Goal: Use online tool/utility: Utilize a website feature to perform a specific function

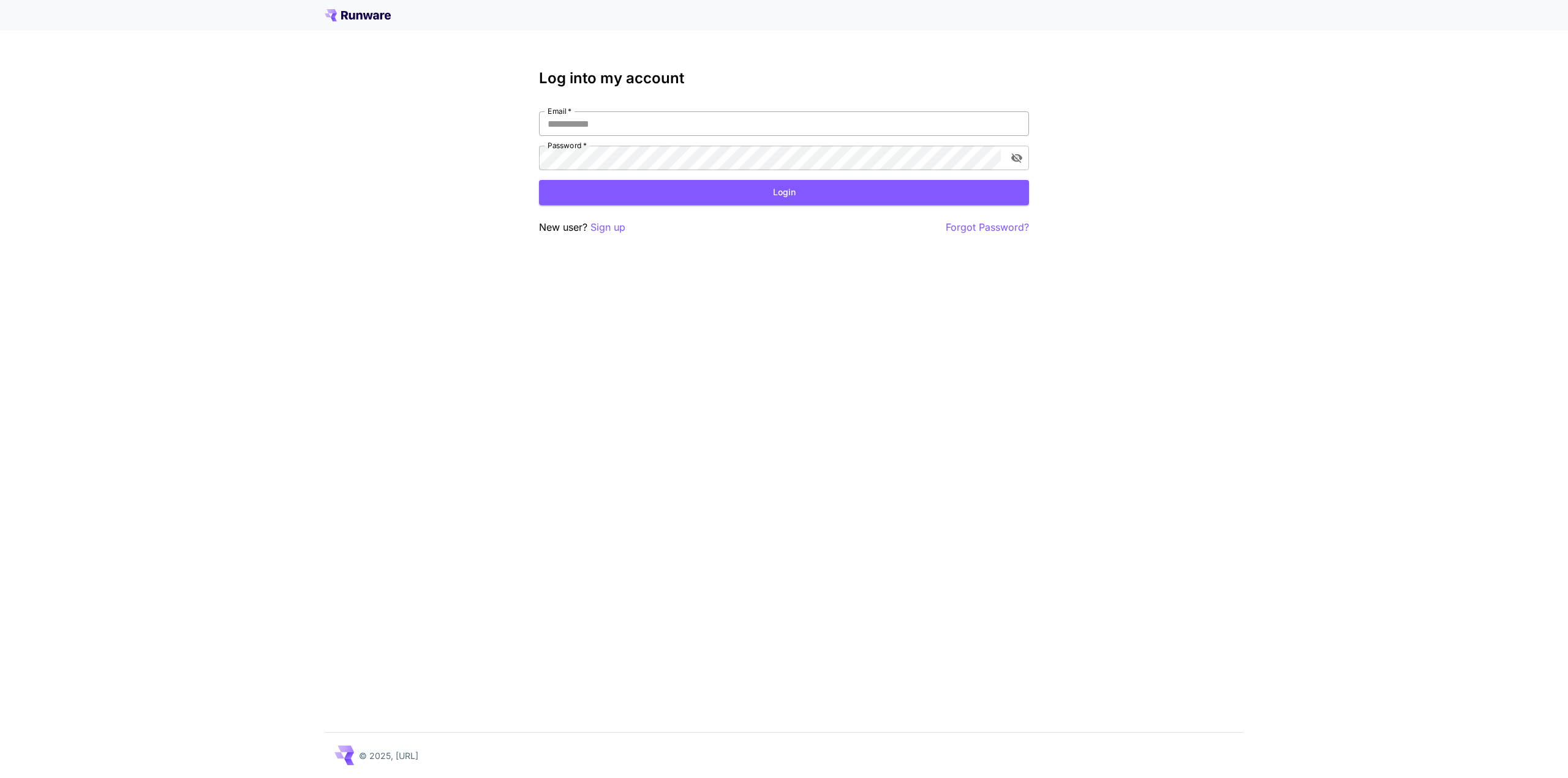
click at [656, 123] on input "Email   *" at bounding box center [784, 124] width 490 height 25
type input "**********"
click button "Login" at bounding box center [784, 192] width 490 height 25
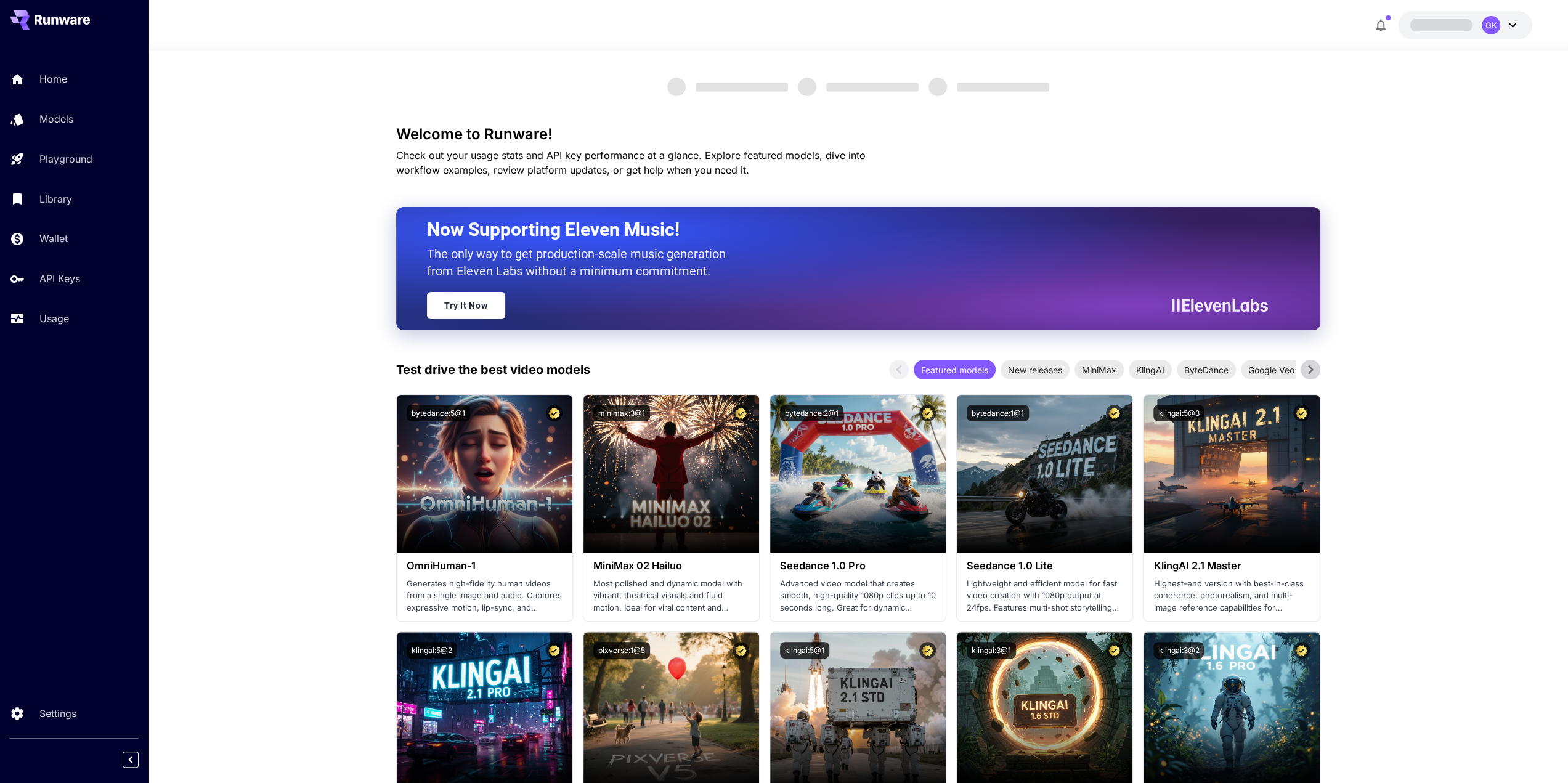
click at [65, 352] on div "Home Models Playground Library Wallet API Keys Usage" at bounding box center [74, 198] width 148 height 318
click at [75, 322] on div "Usage" at bounding box center [90, 318] width 96 height 15
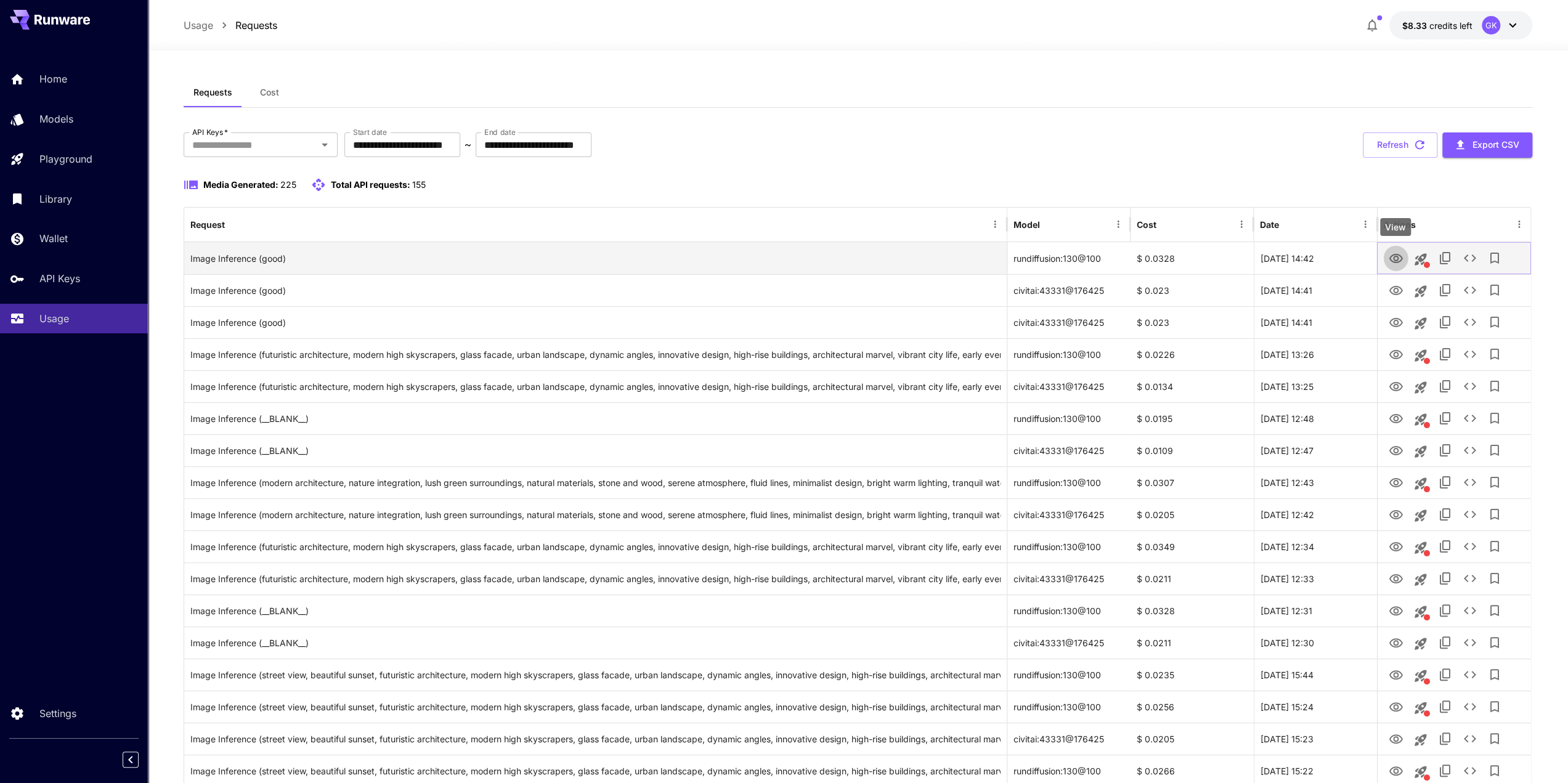
click at [1395, 257] on icon "View" at bounding box center [1395, 259] width 15 height 15
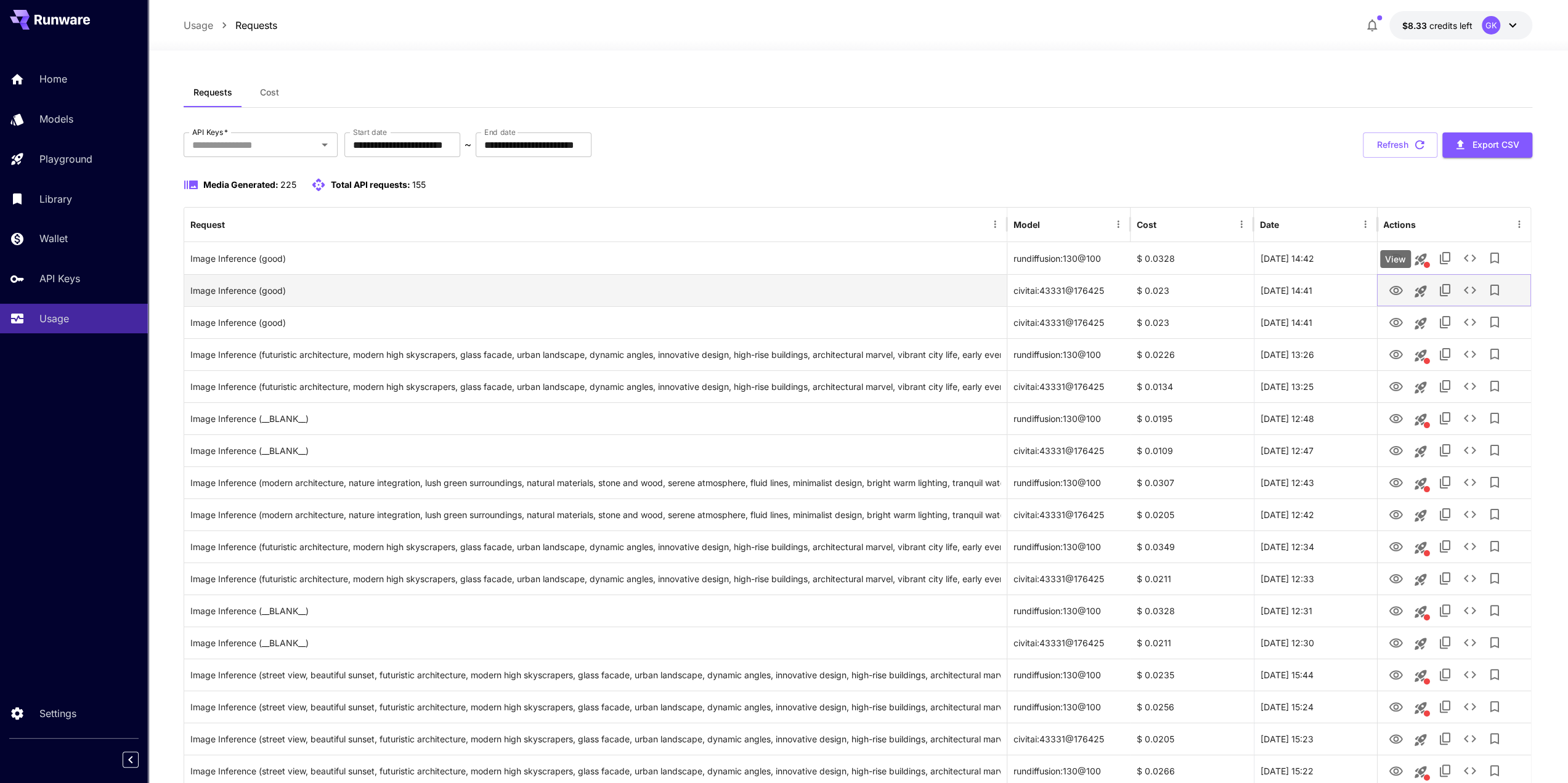
click at [1399, 292] on icon "View" at bounding box center [1395, 291] width 15 height 15
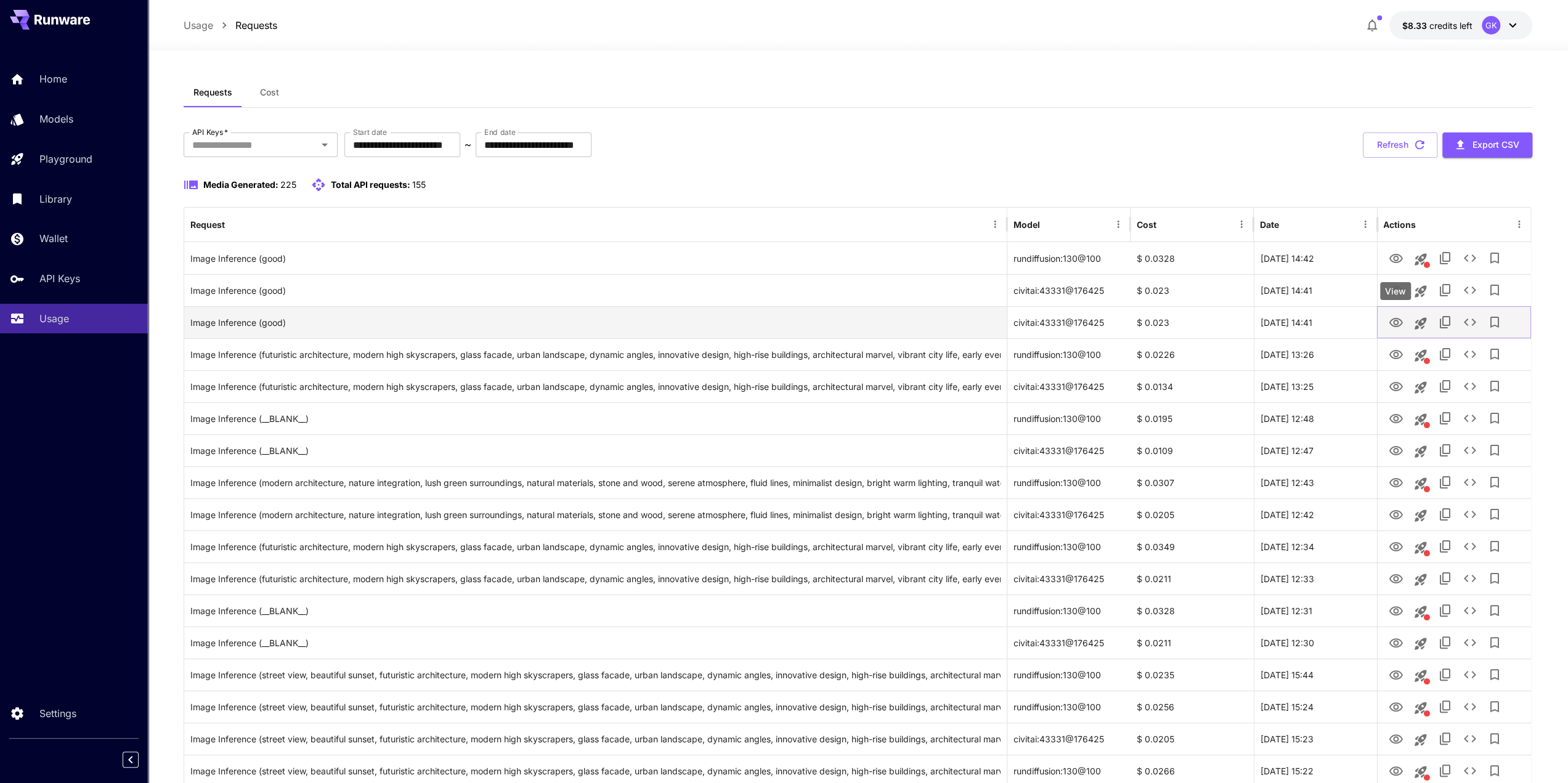
click at [1397, 318] on icon "View" at bounding box center [1395, 322] width 14 height 9
click at [1394, 137] on button "Refresh" at bounding box center [1400, 145] width 75 height 25
click at [1466, 324] on icon "See details" at bounding box center [1469, 322] width 12 height 7
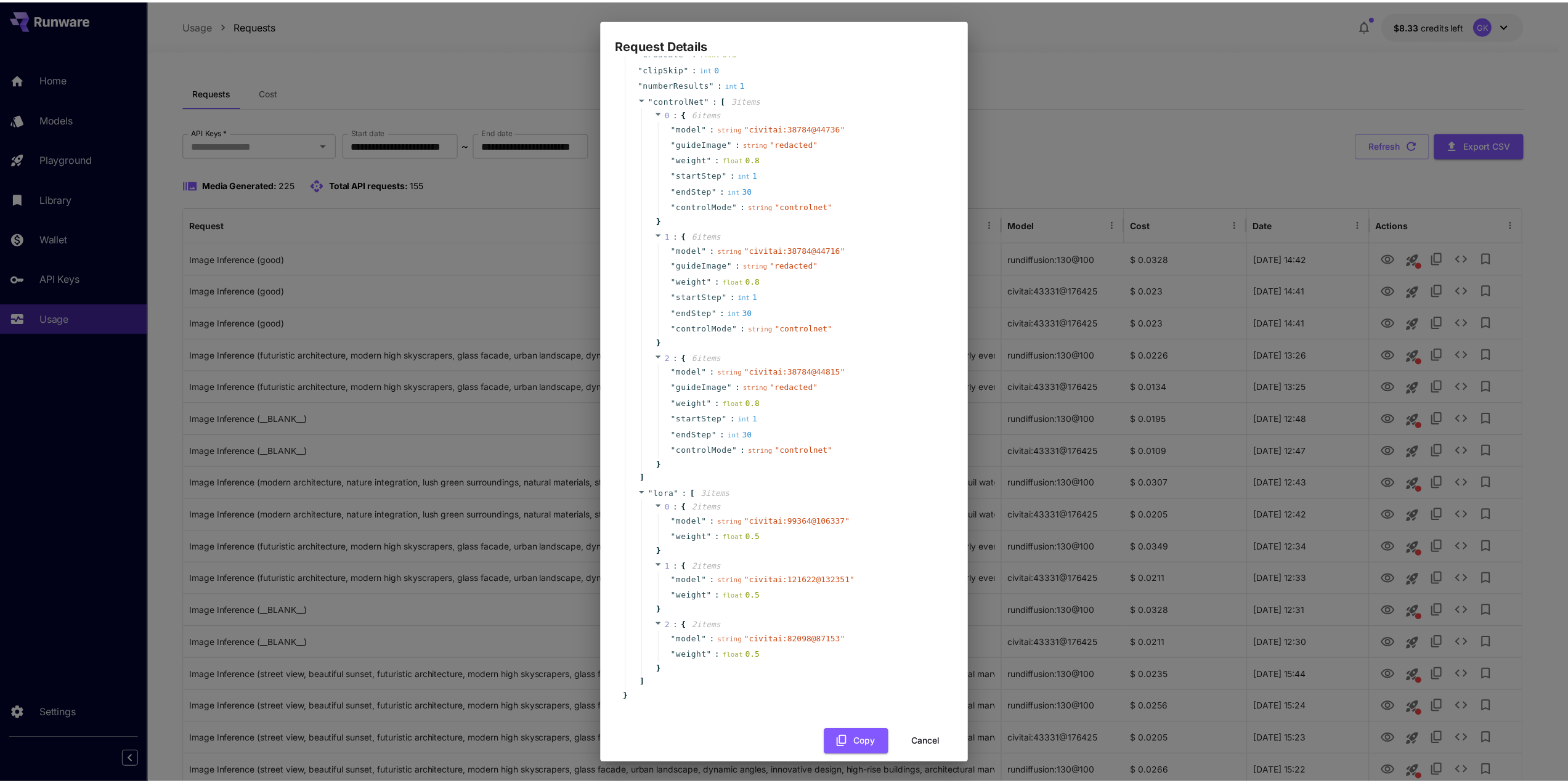
scroll to position [289, 0]
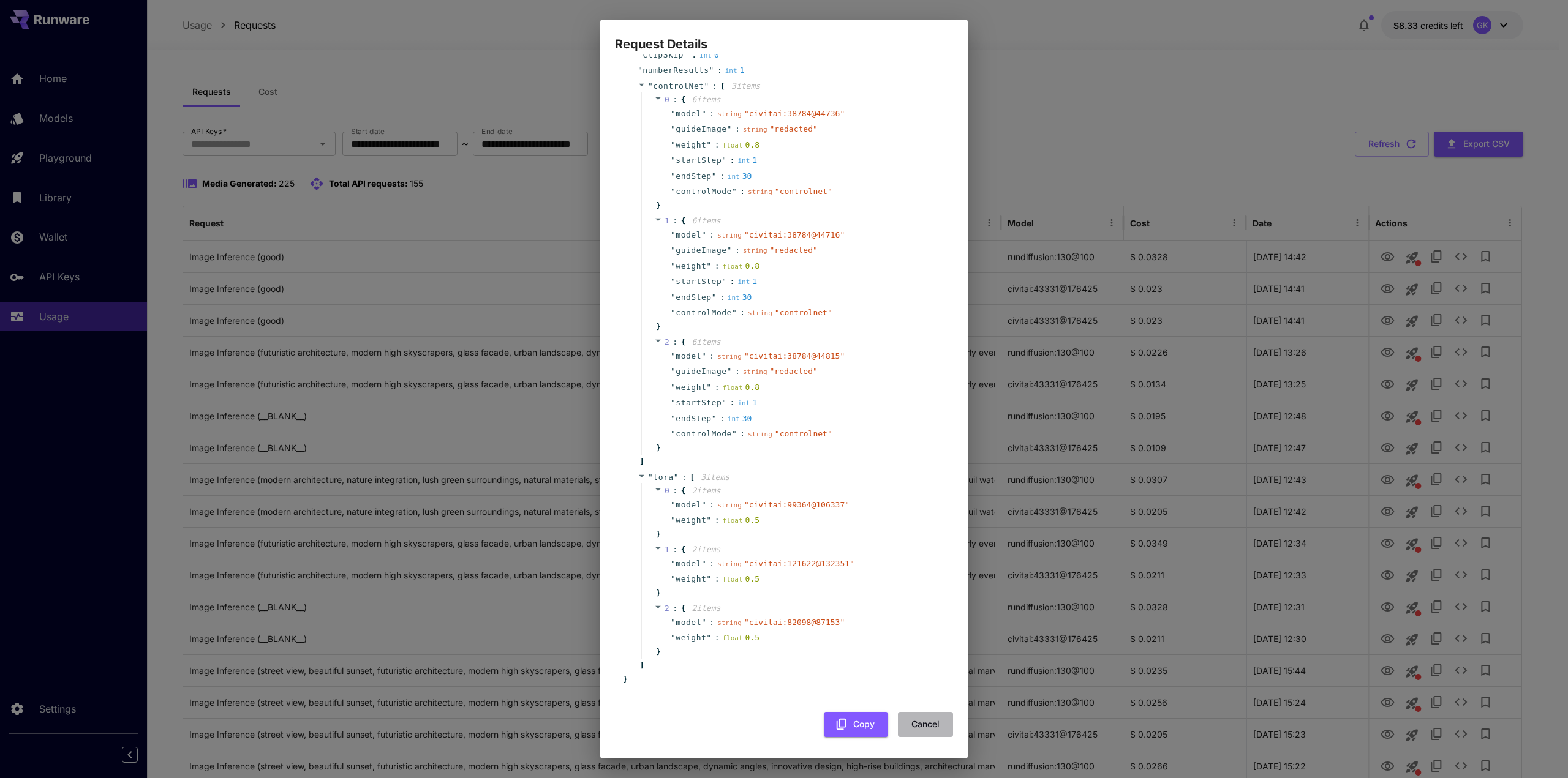
click at [931, 722] on button "Cancel" at bounding box center [925, 724] width 55 height 25
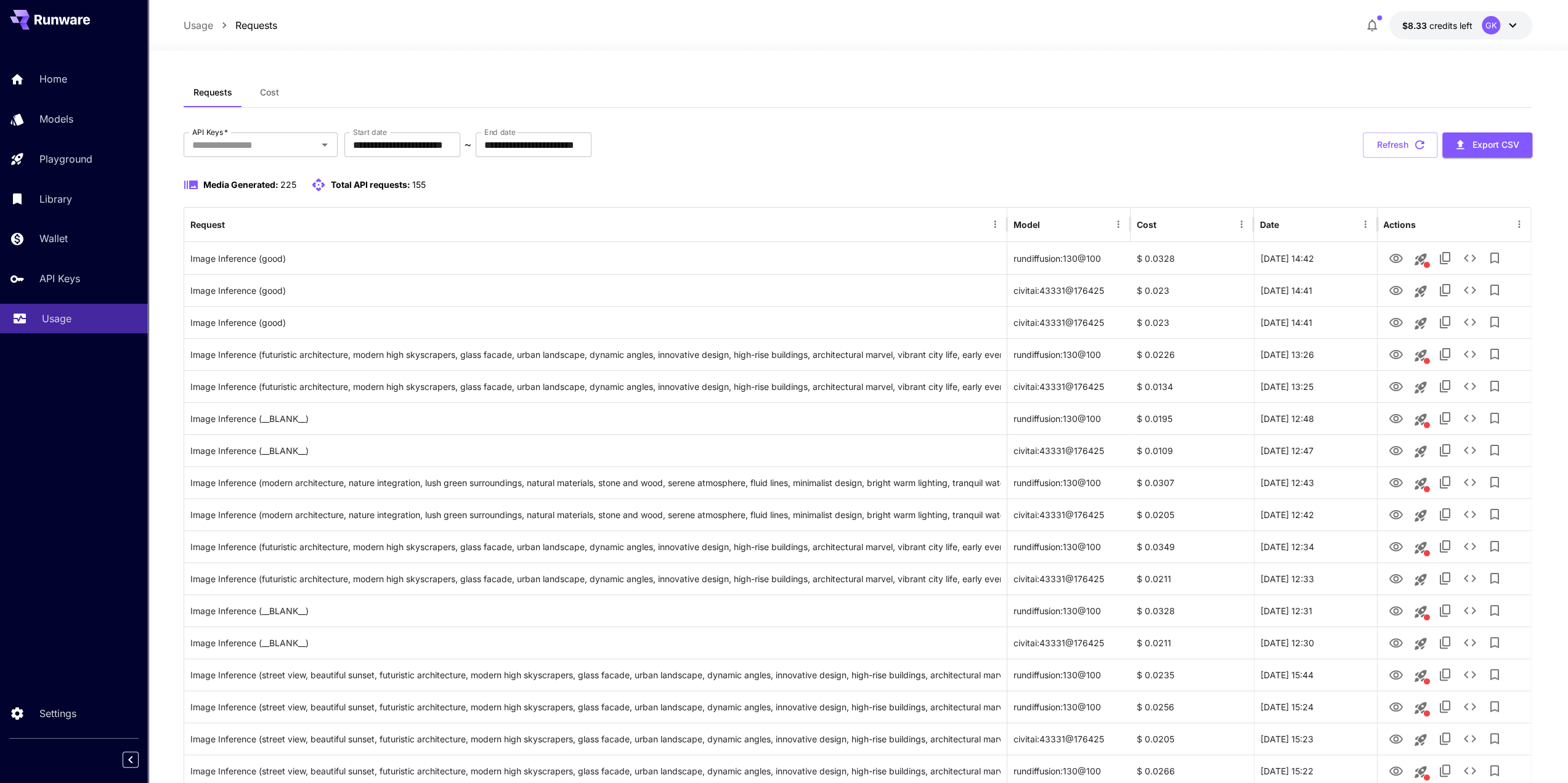
click at [63, 325] on p "Usage" at bounding box center [56, 318] width 29 height 15
click at [76, 95] on div "Home Models Playground Library Wallet API Keys Usage" at bounding box center [74, 199] width 148 height 269
click at [80, 77] on div "Home" at bounding box center [90, 78] width 96 height 15
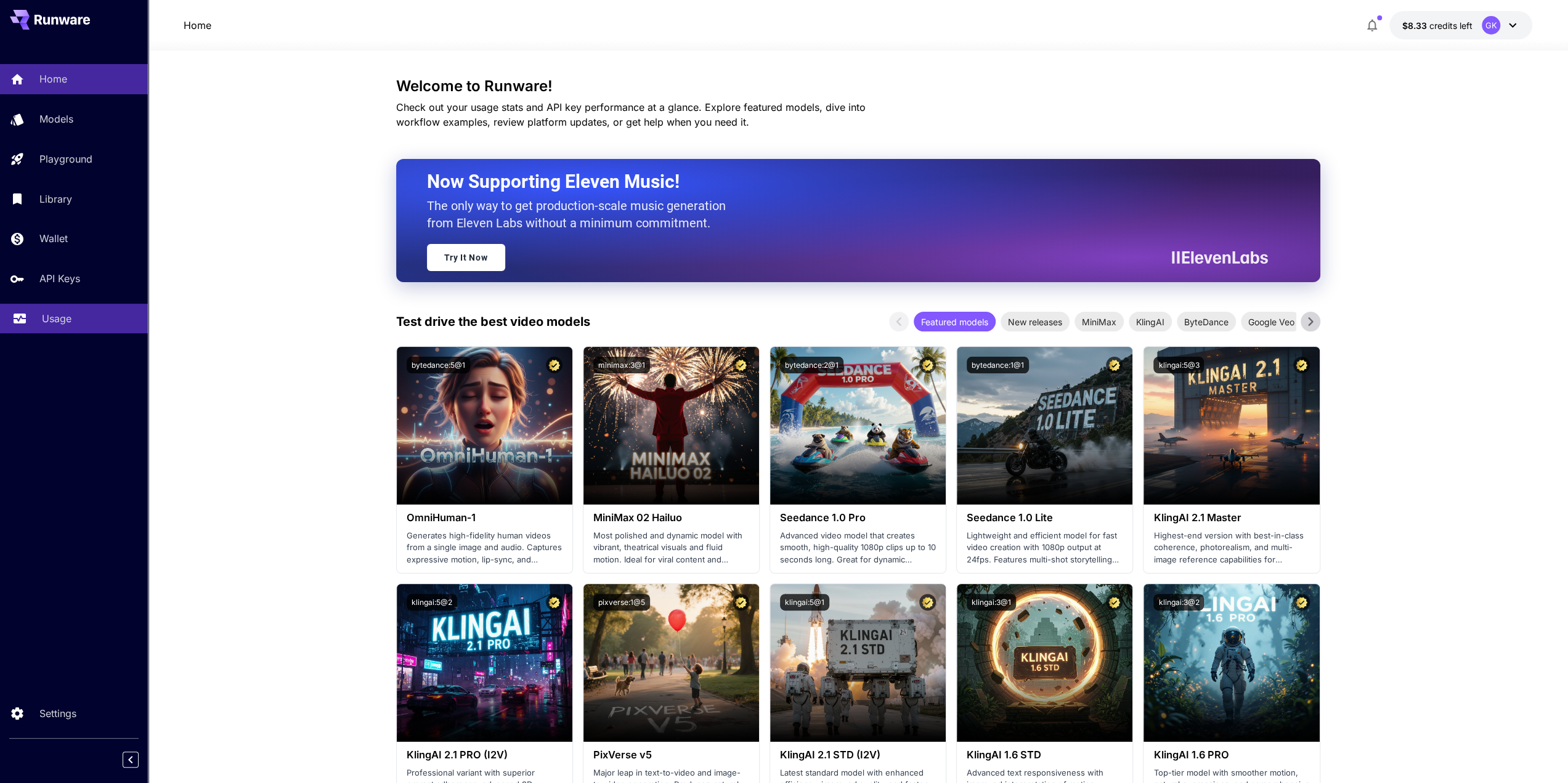
click at [70, 334] on link "Usage" at bounding box center [74, 319] width 148 height 30
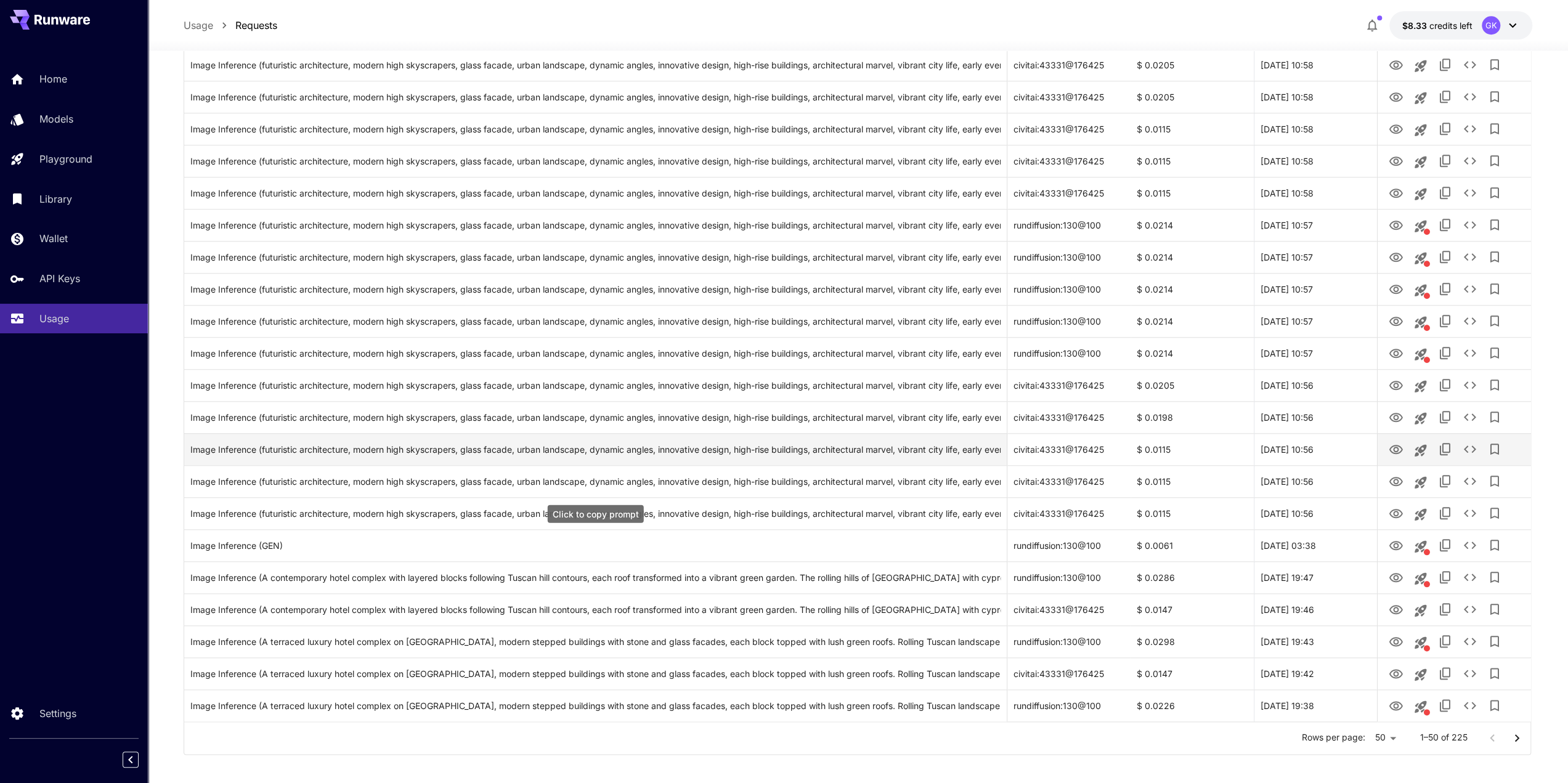
scroll to position [1130, 0]
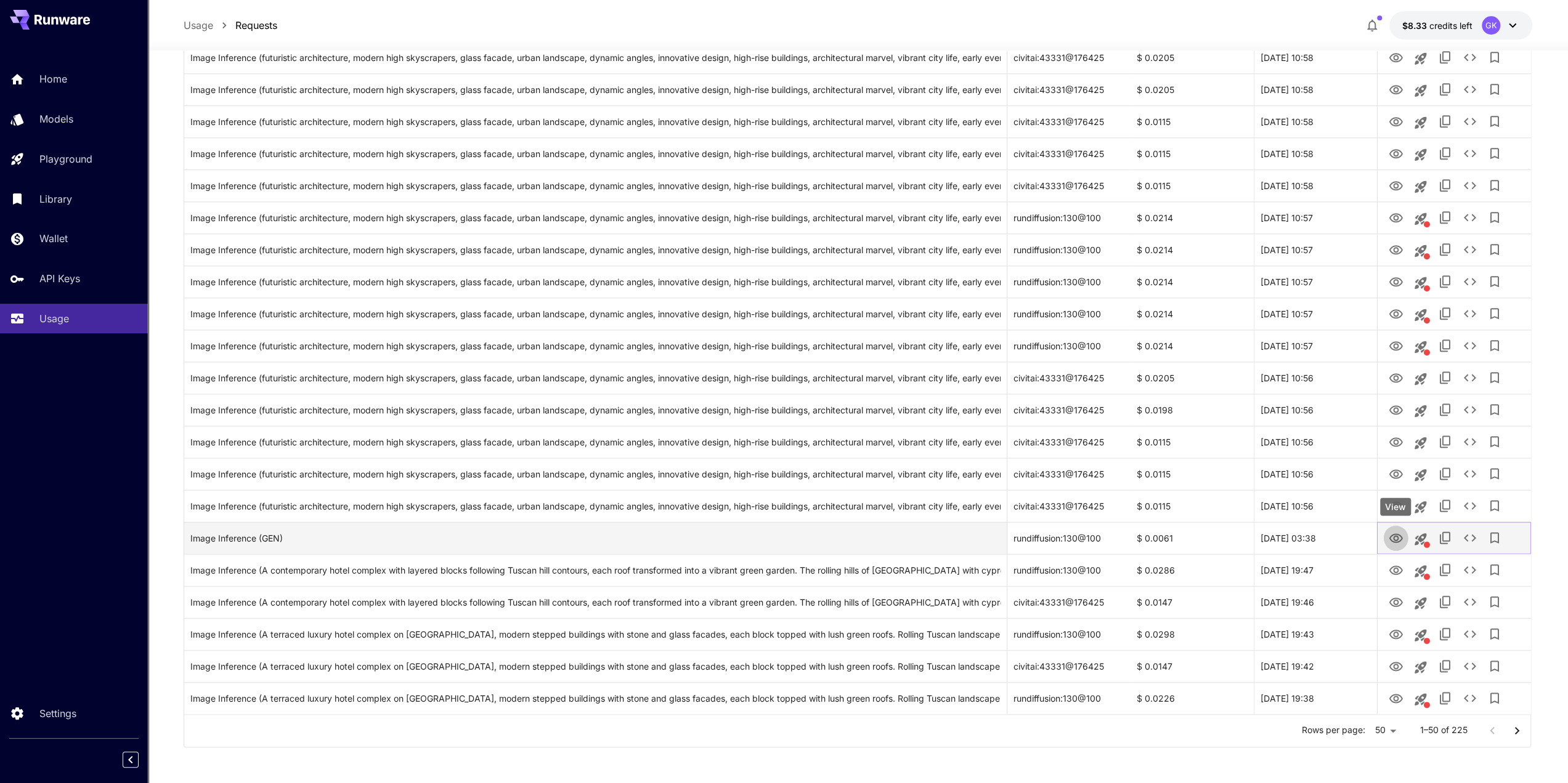
click at [1386, 538] on button "View" at bounding box center [1395, 537] width 25 height 25
click at [1401, 534] on icon "View" at bounding box center [1395, 538] width 15 height 15
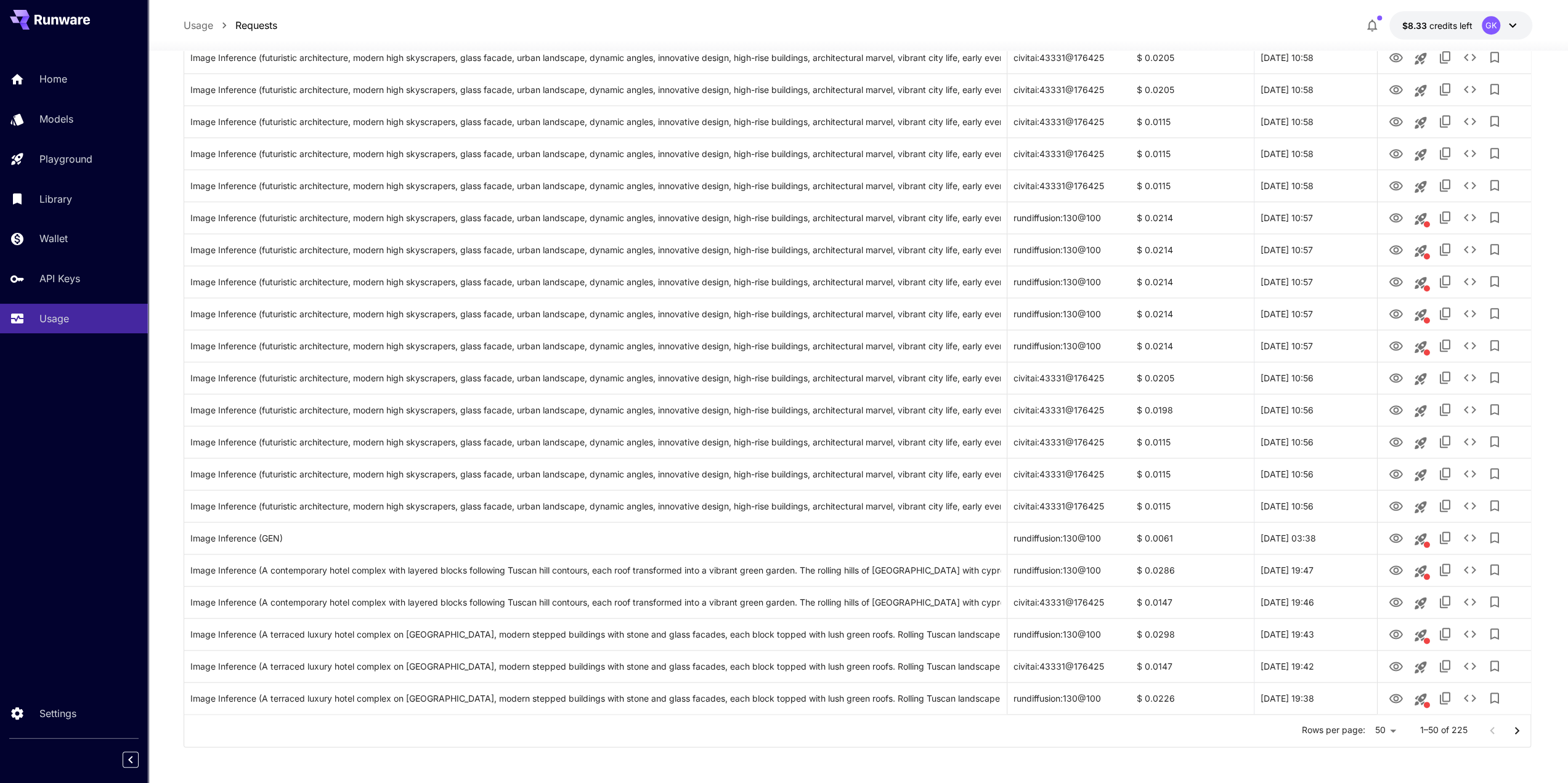
click at [1514, 724] on icon "Go to next page" at bounding box center [1516, 731] width 15 height 15
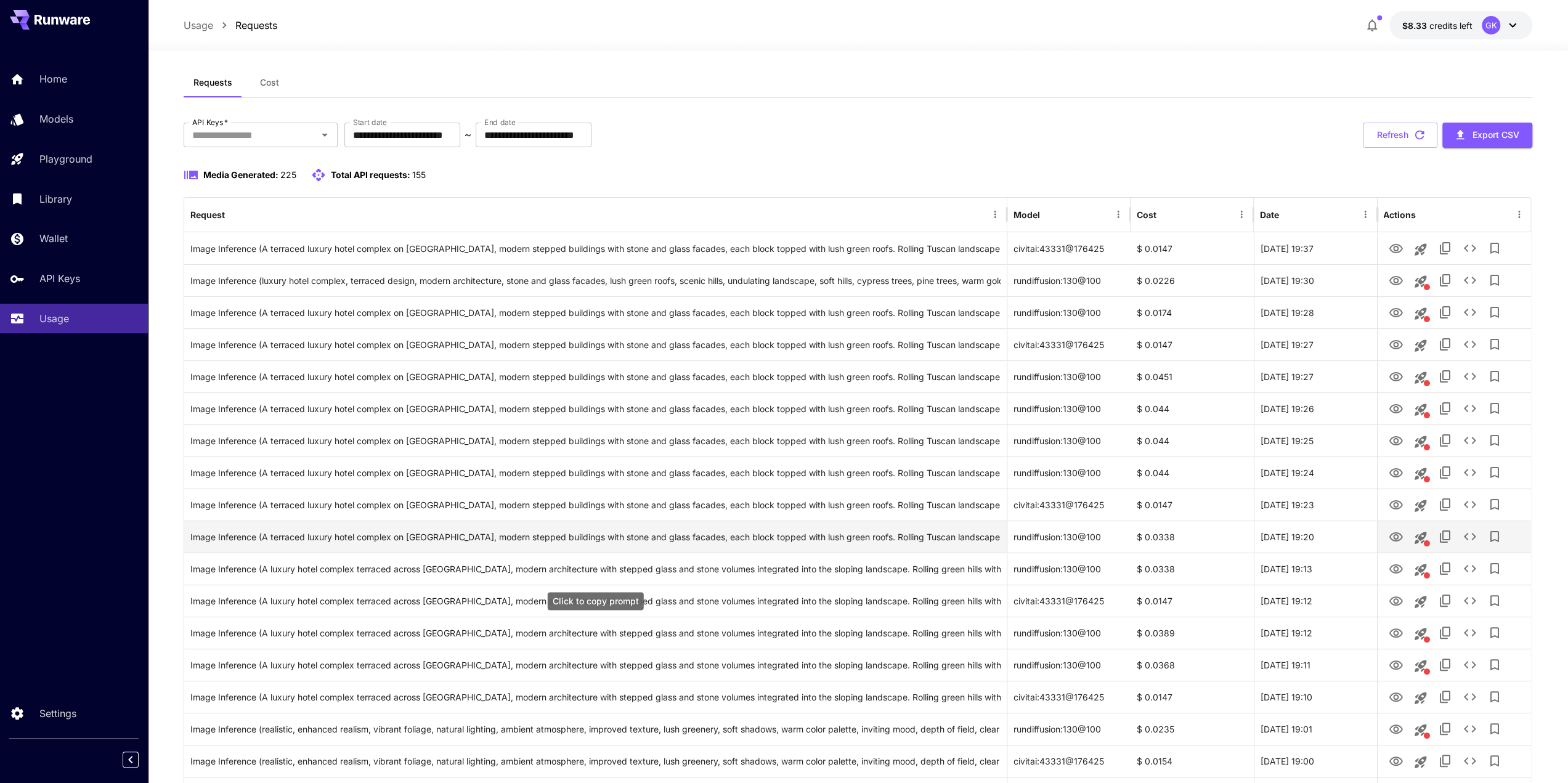
scroll to position [0, 0]
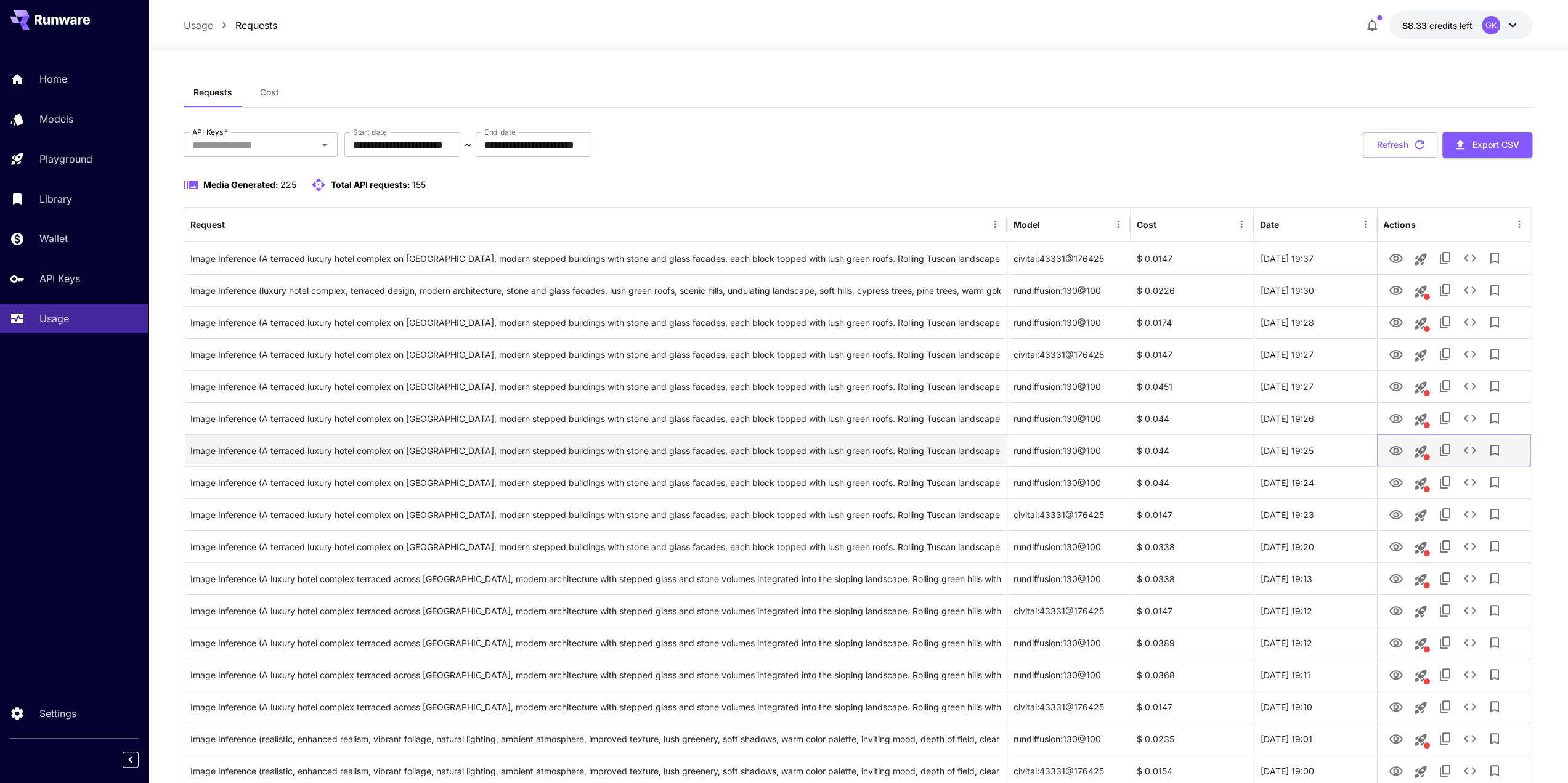
click at [1395, 449] on icon "View" at bounding box center [1395, 451] width 15 height 15
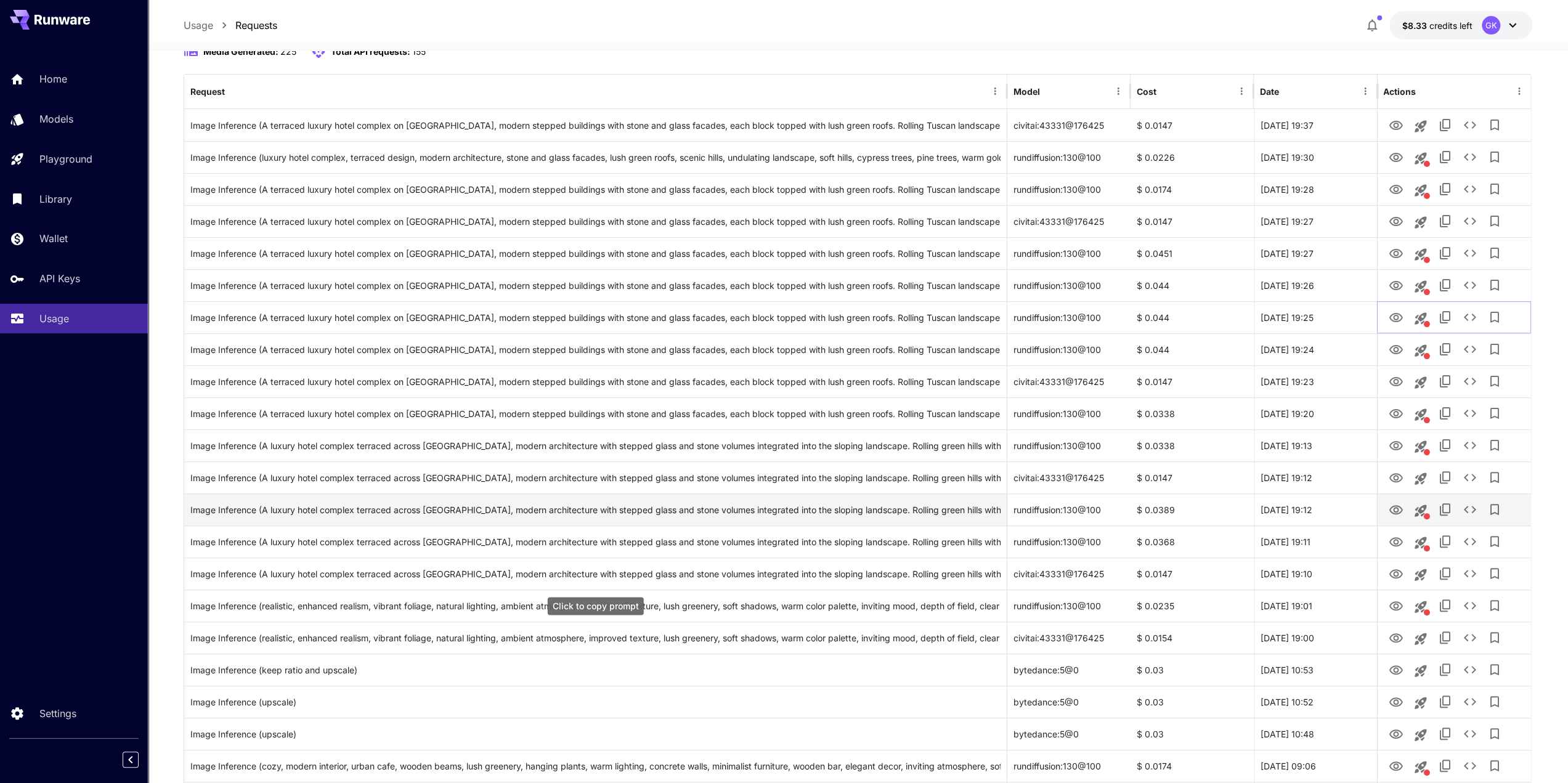
scroll to position [246, 0]
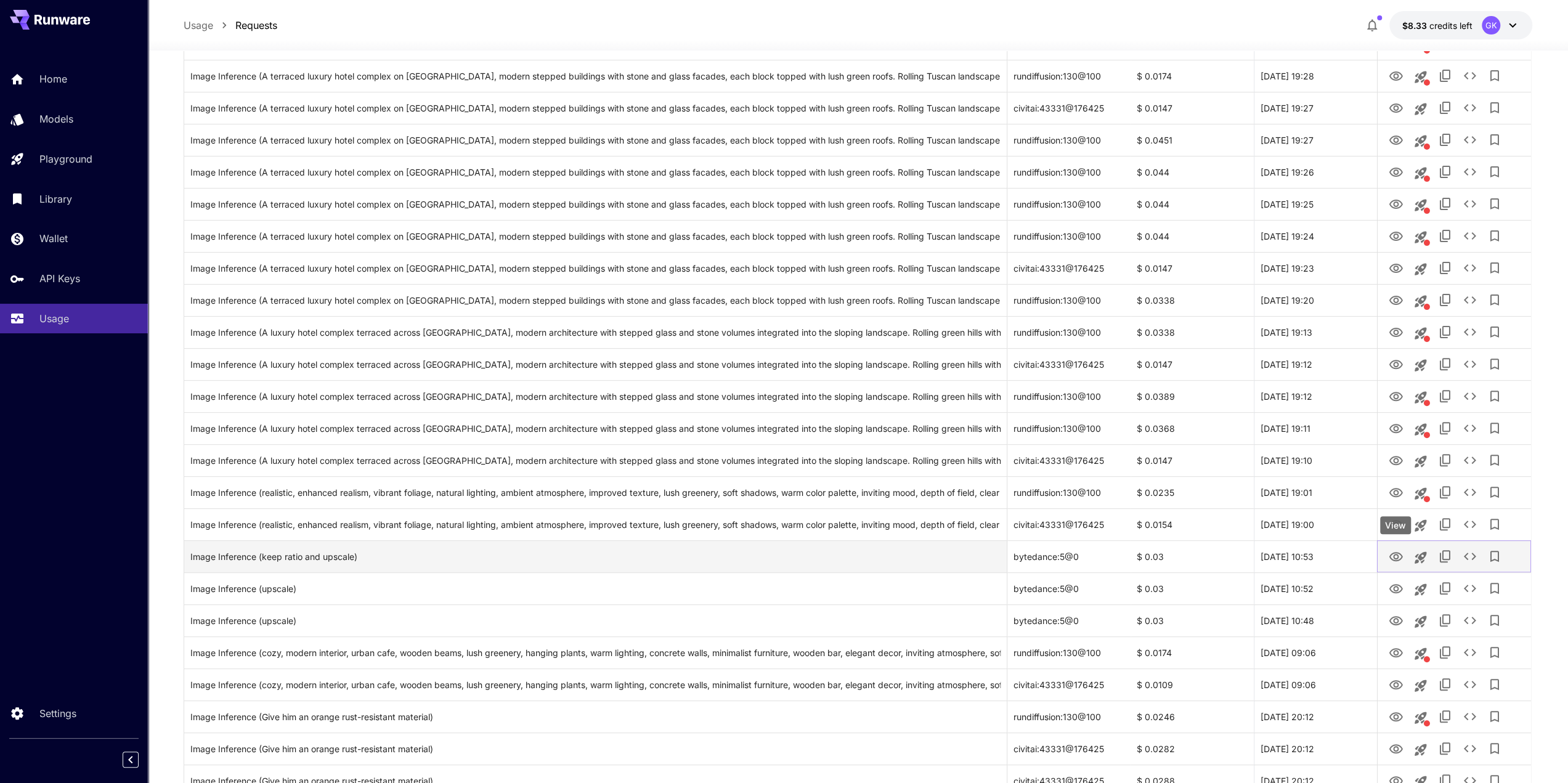
click at [1392, 558] on icon "View" at bounding box center [1395, 557] width 15 height 15
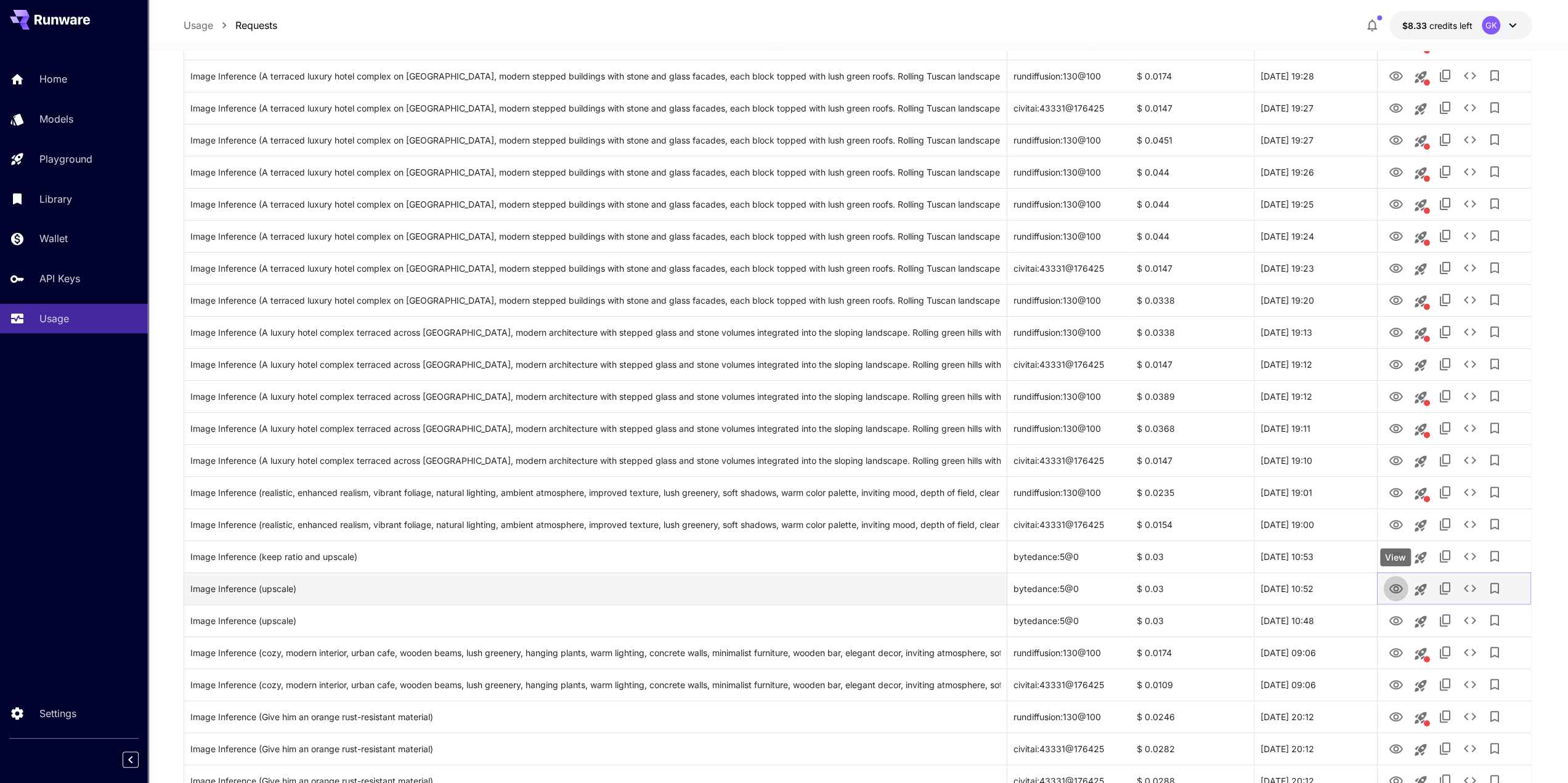
click at [1394, 594] on icon "View" at bounding box center [1395, 589] width 15 height 15
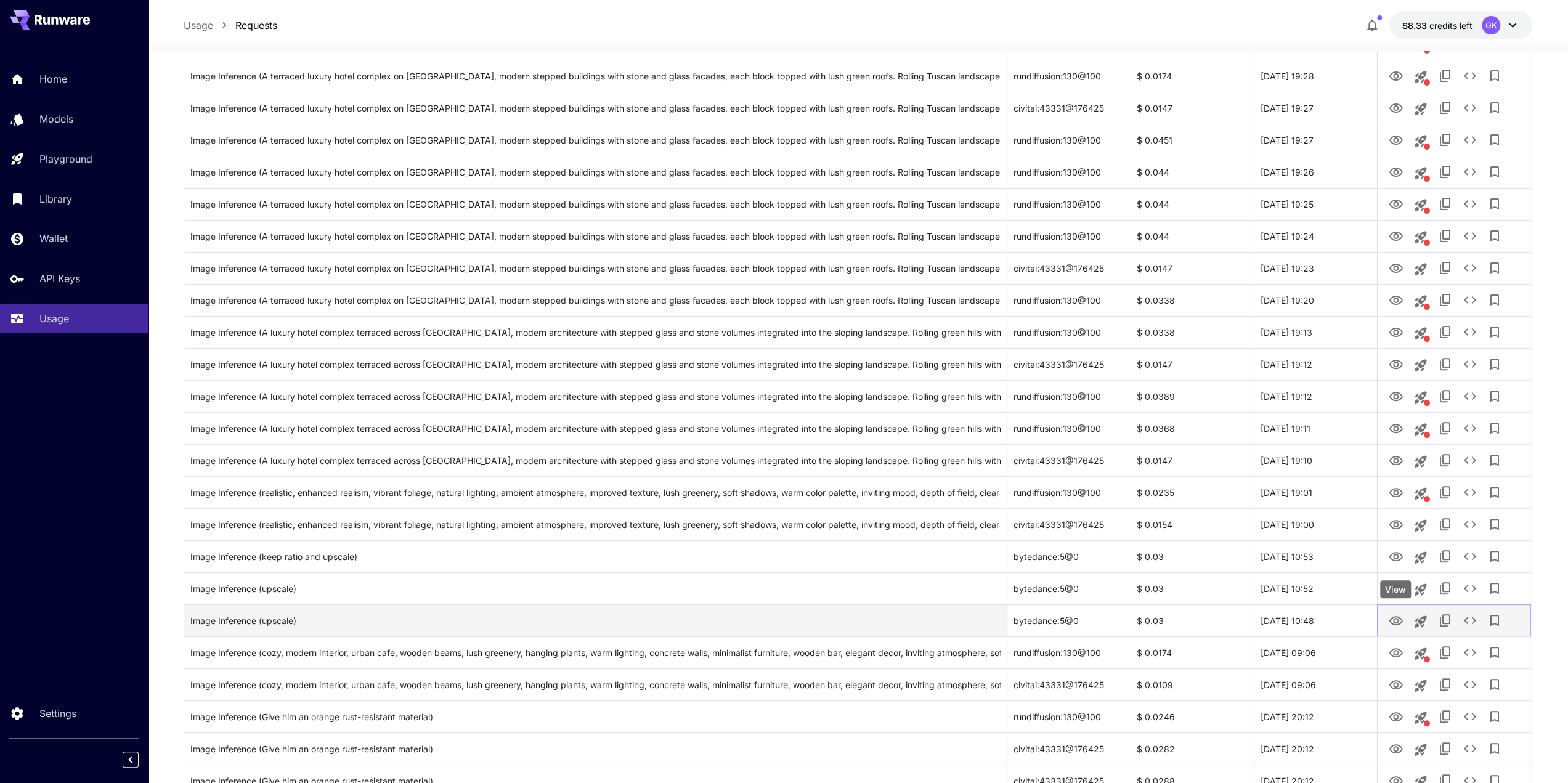
click at [1395, 620] on icon "View" at bounding box center [1395, 621] width 15 height 15
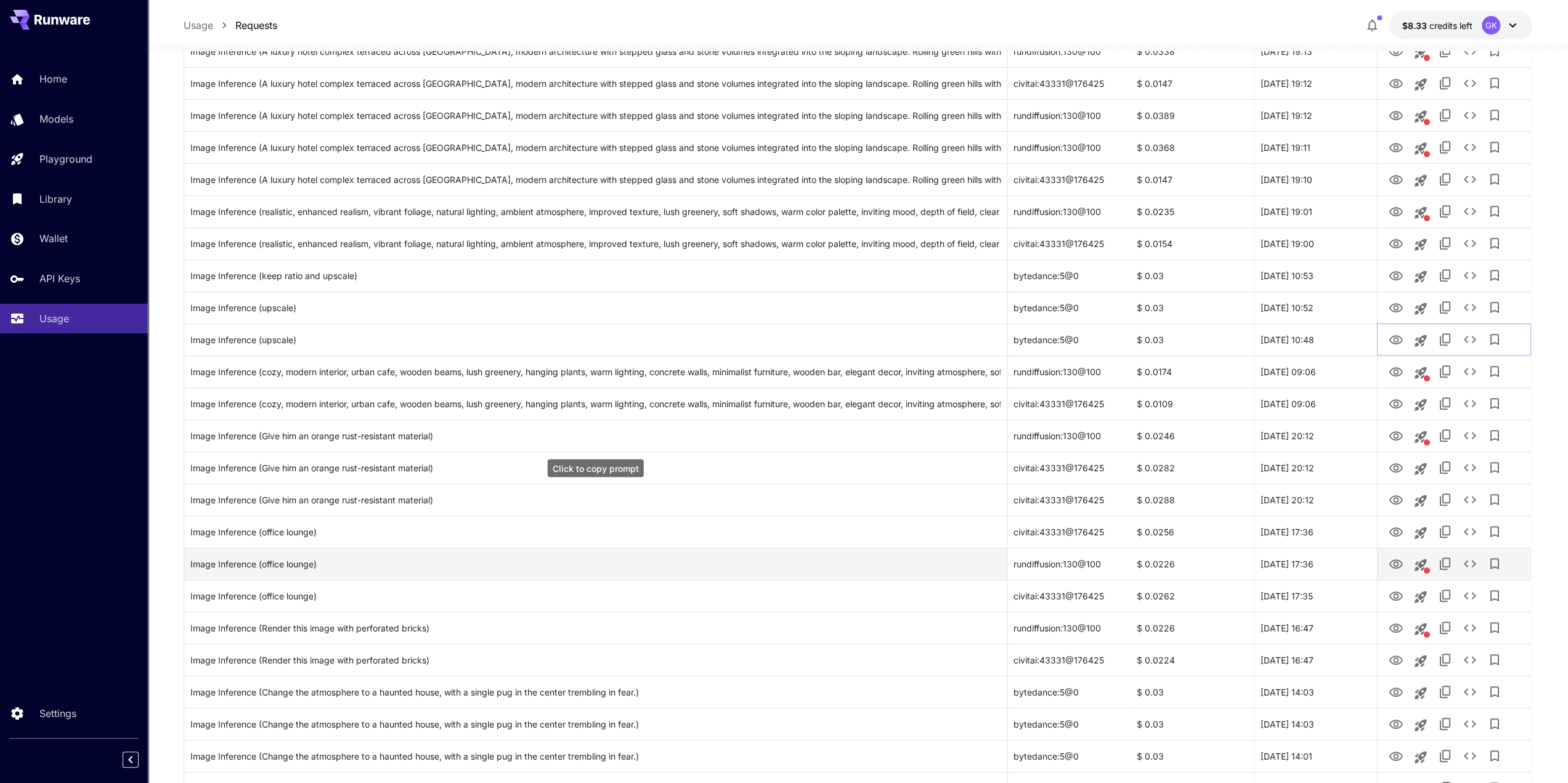
scroll to position [616, 0]
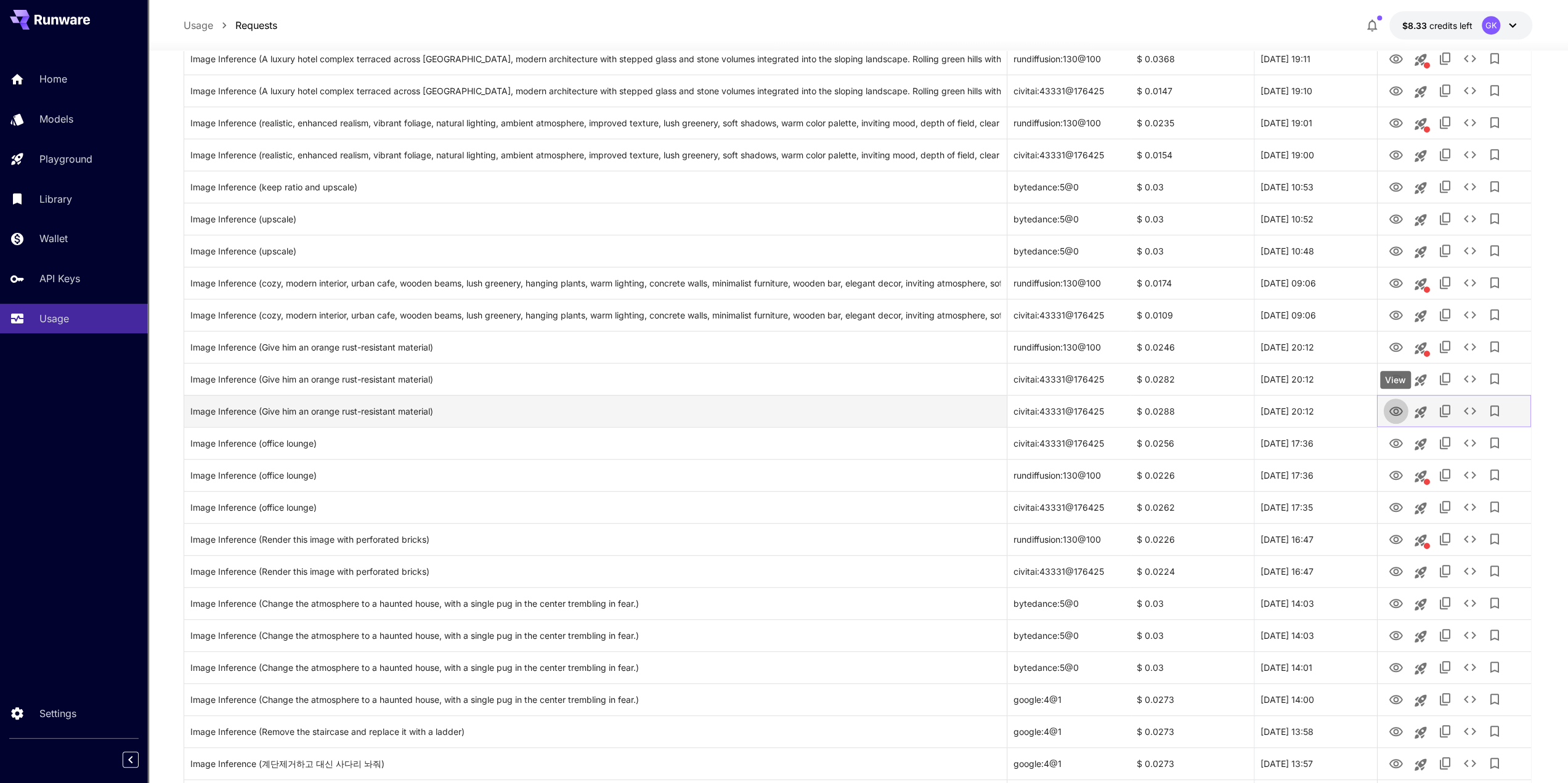
click at [1392, 412] on icon "View" at bounding box center [1395, 411] width 15 height 15
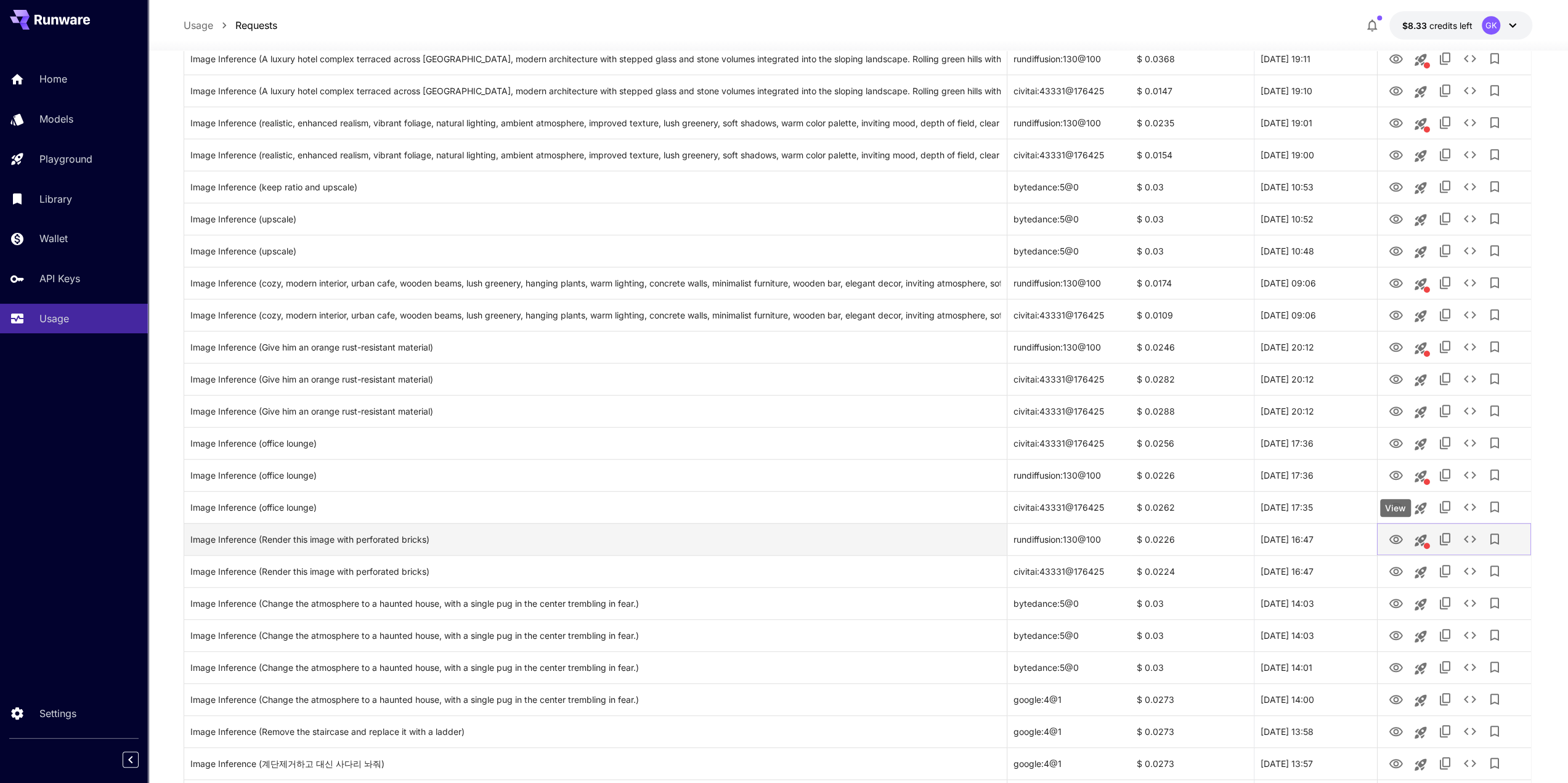
click at [1393, 540] on icon "View" at bounding box center [1395, 539] width 14 height 9
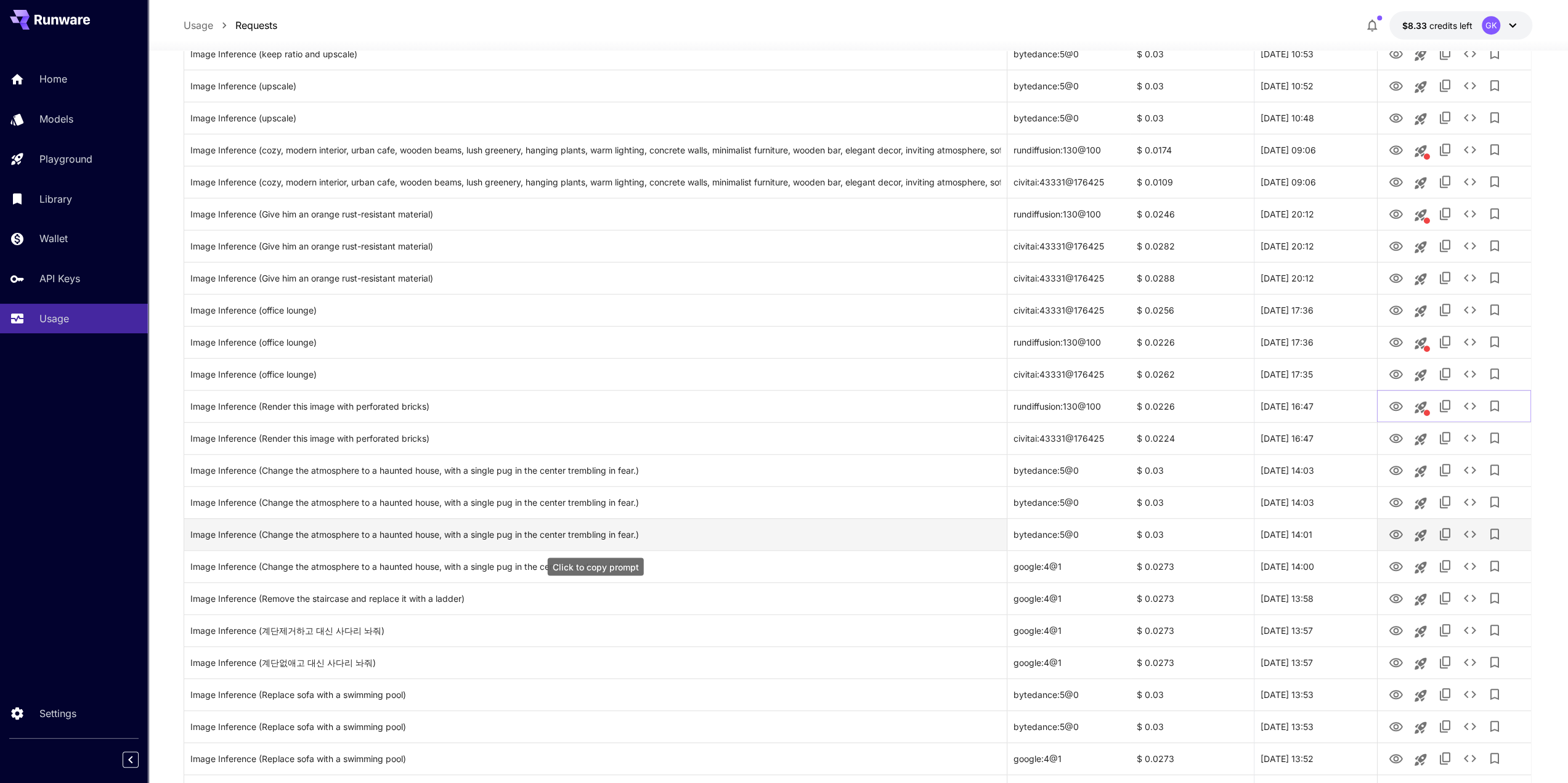
scroll to position [863, 0]
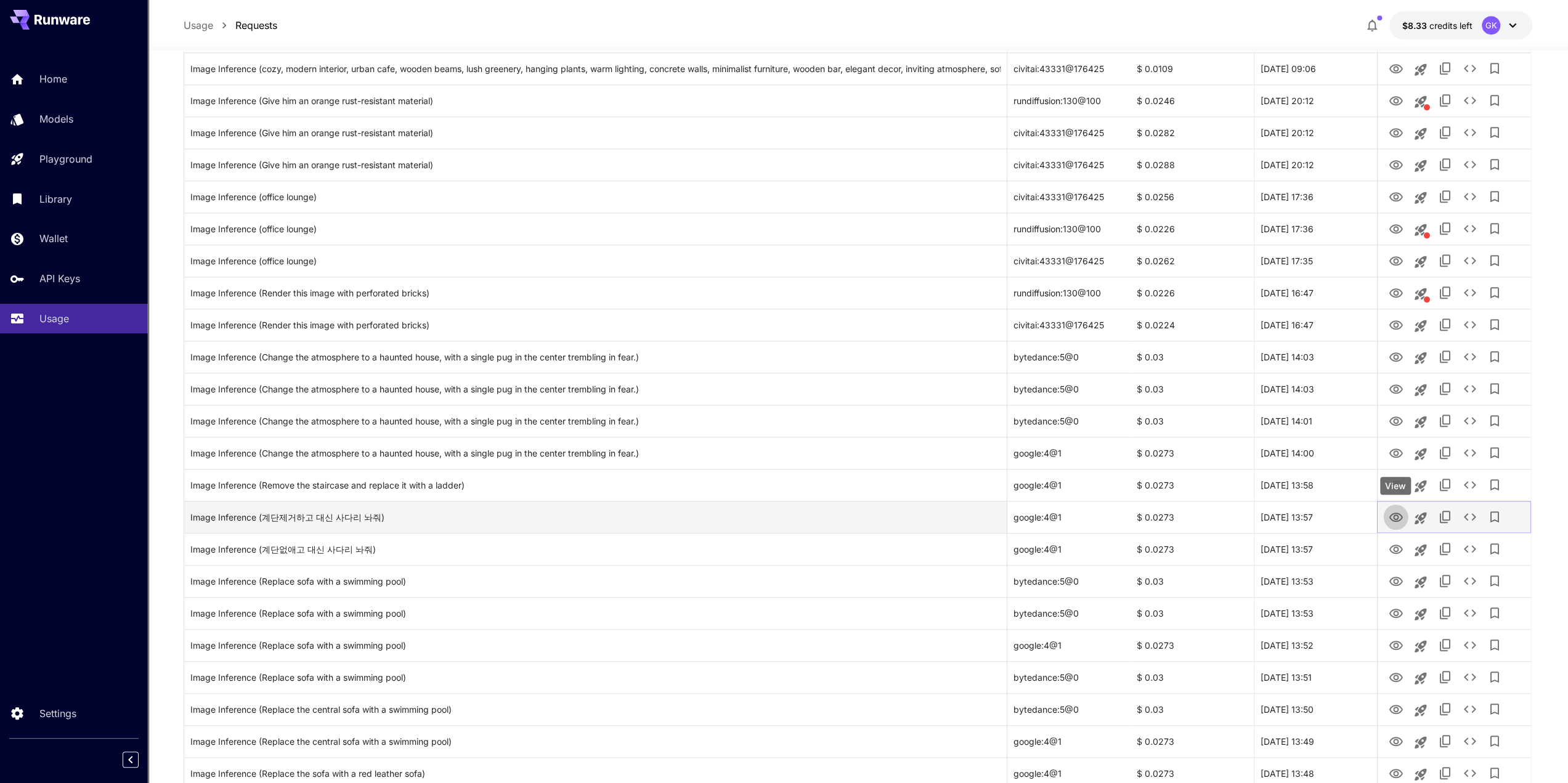
click at [1395, 525] on button "View" at bounding box center [1395, 516] width 25 height 25
click at [1393, 522] on icon "View" at bounding box center [1395, 517] width 15 height 15
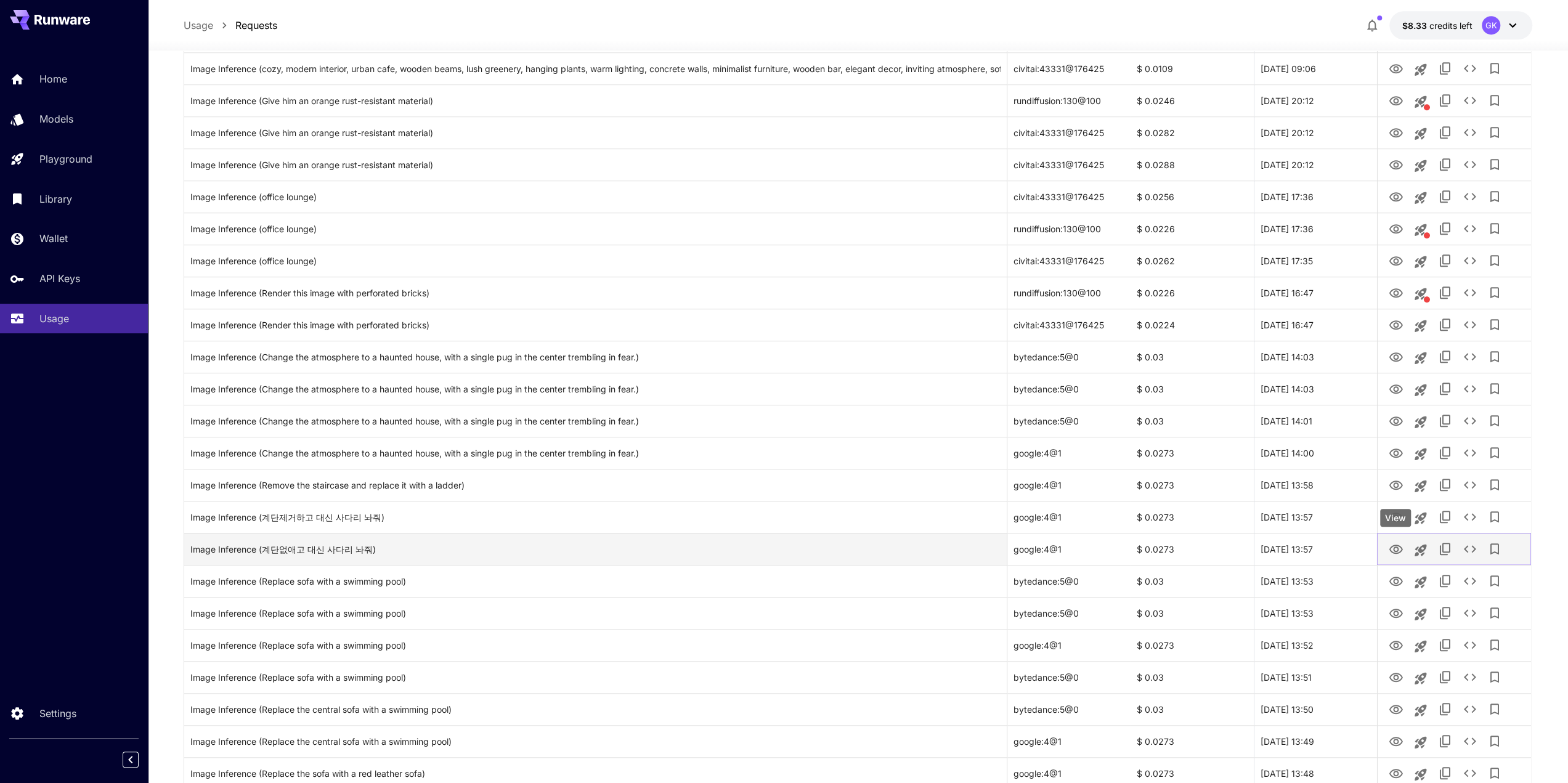
click at [1395, 544] on icon "View" at bounding box center [1395, 549] width 14 height 9
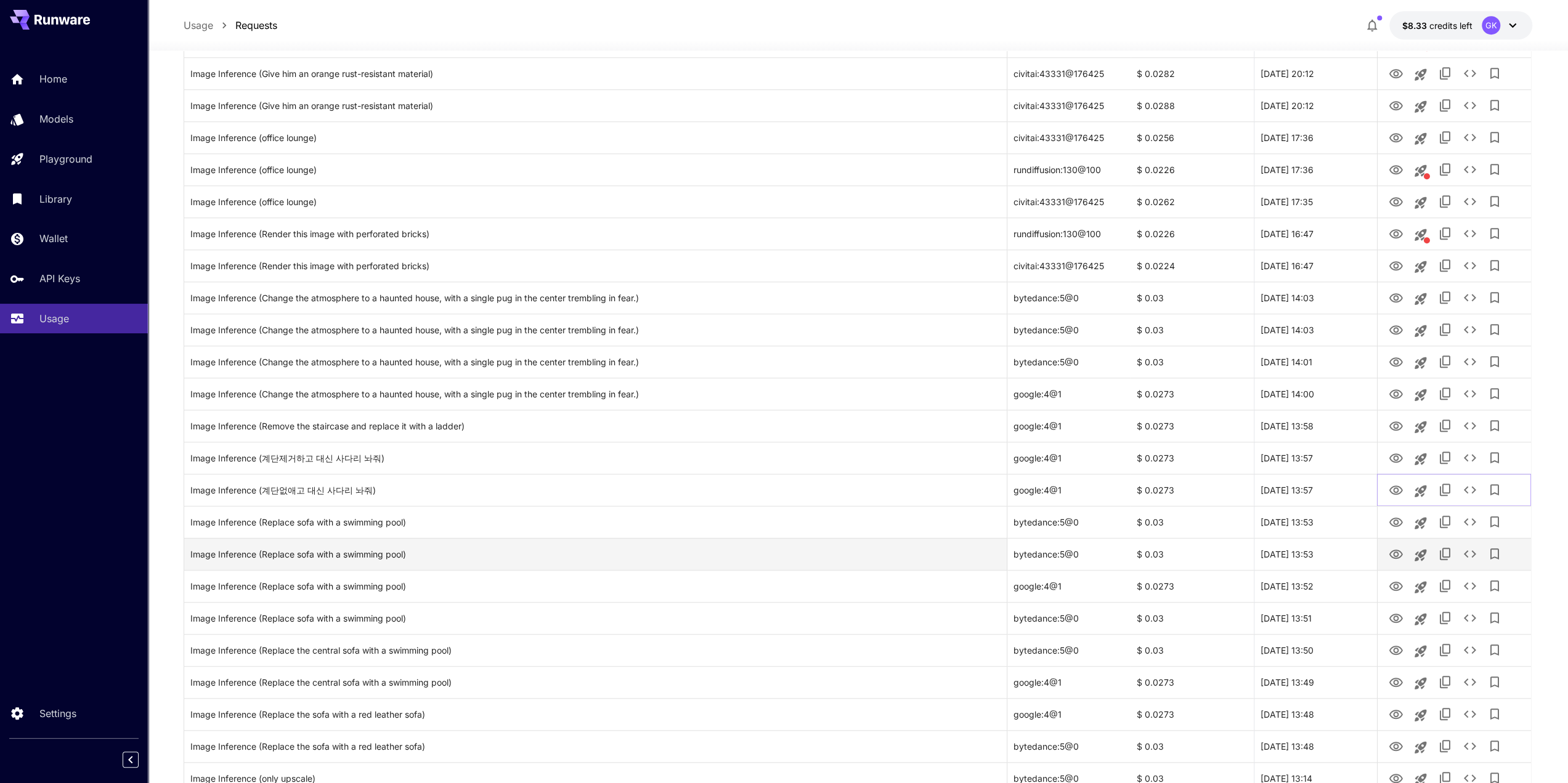
scroll to position [1047, 0]
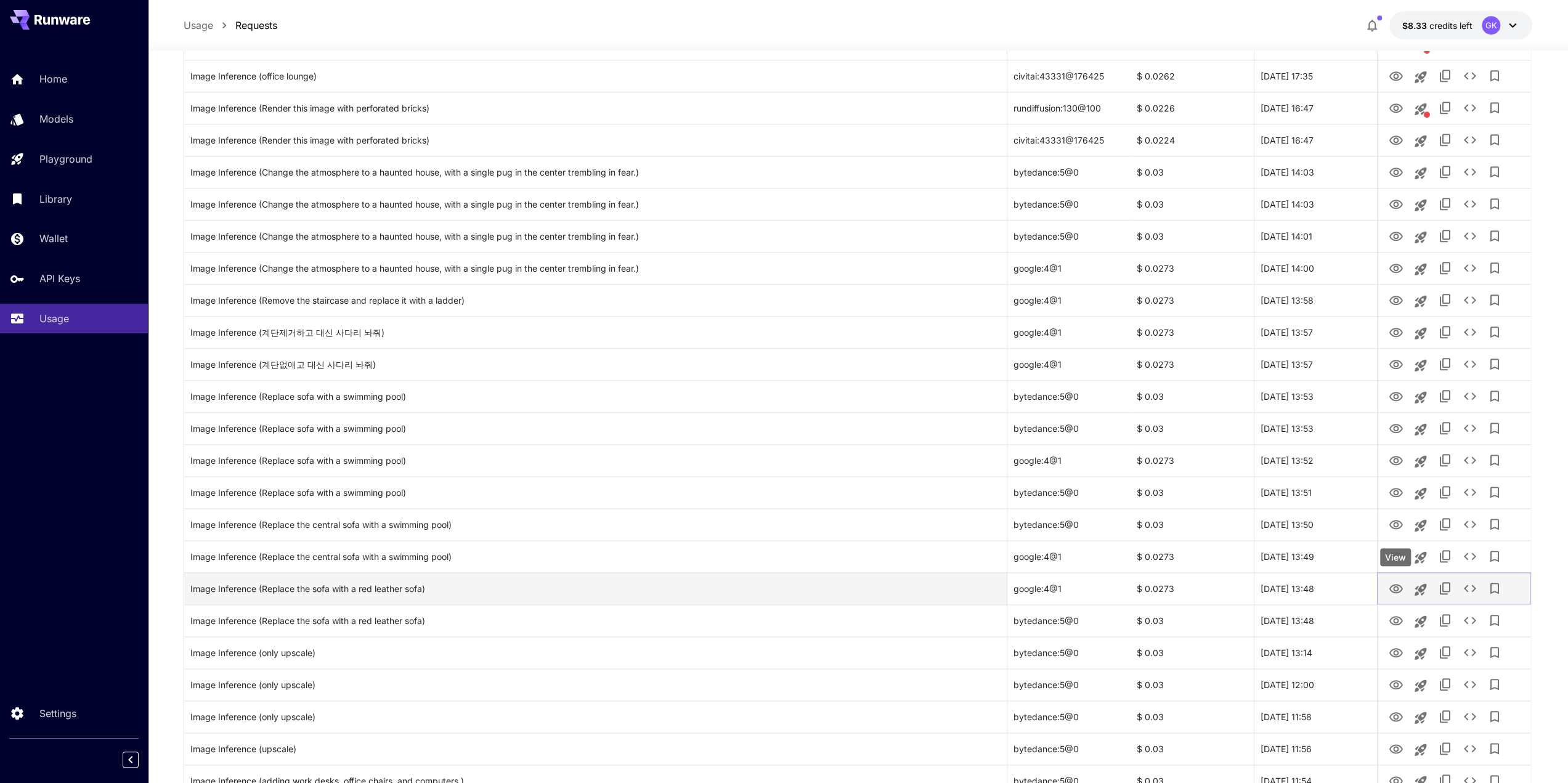
click at [1396, 588] on icon "View" at bounding box center [1395, 589] width 15 height 15
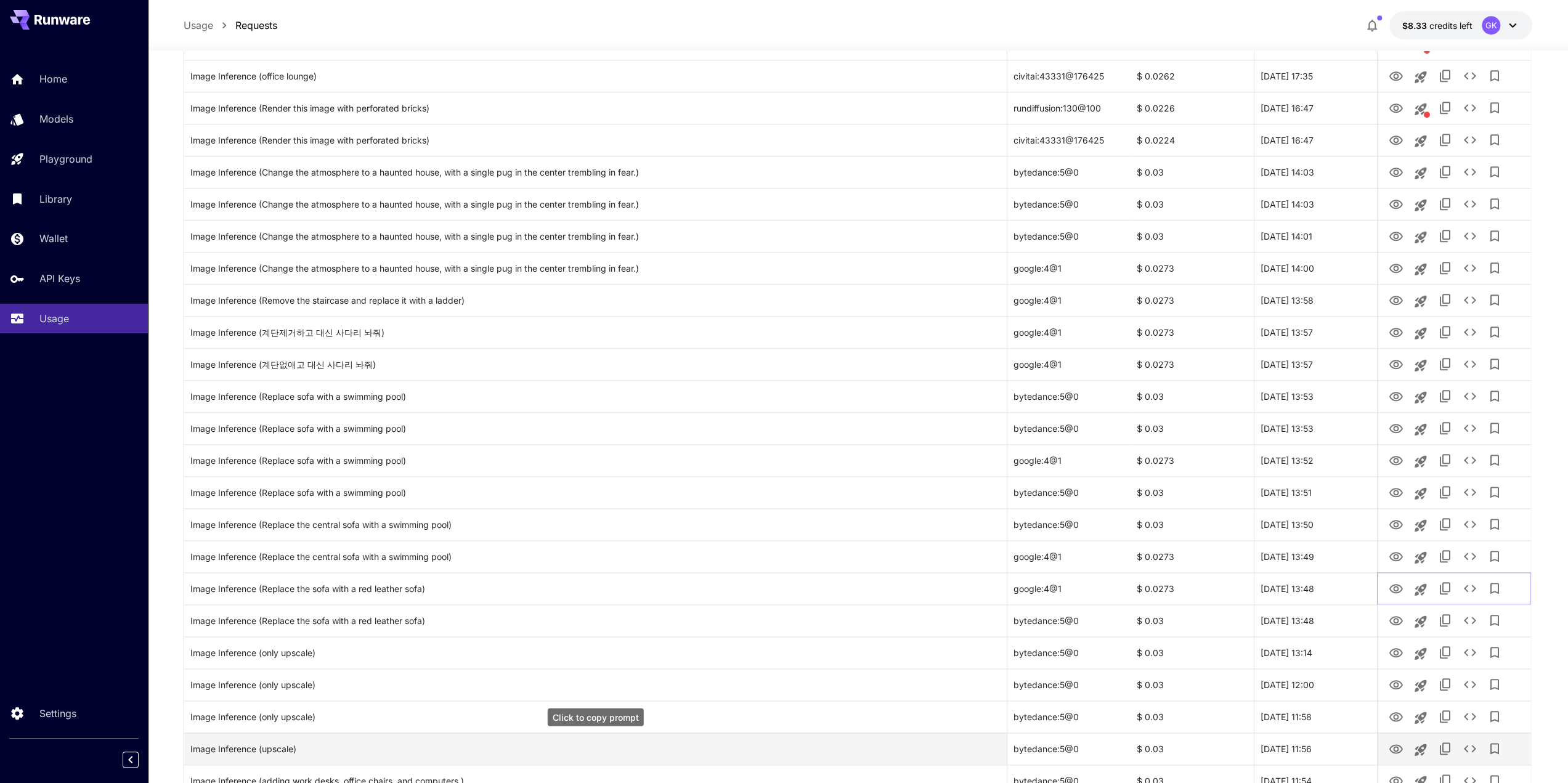
scroll to position [1109, 0]
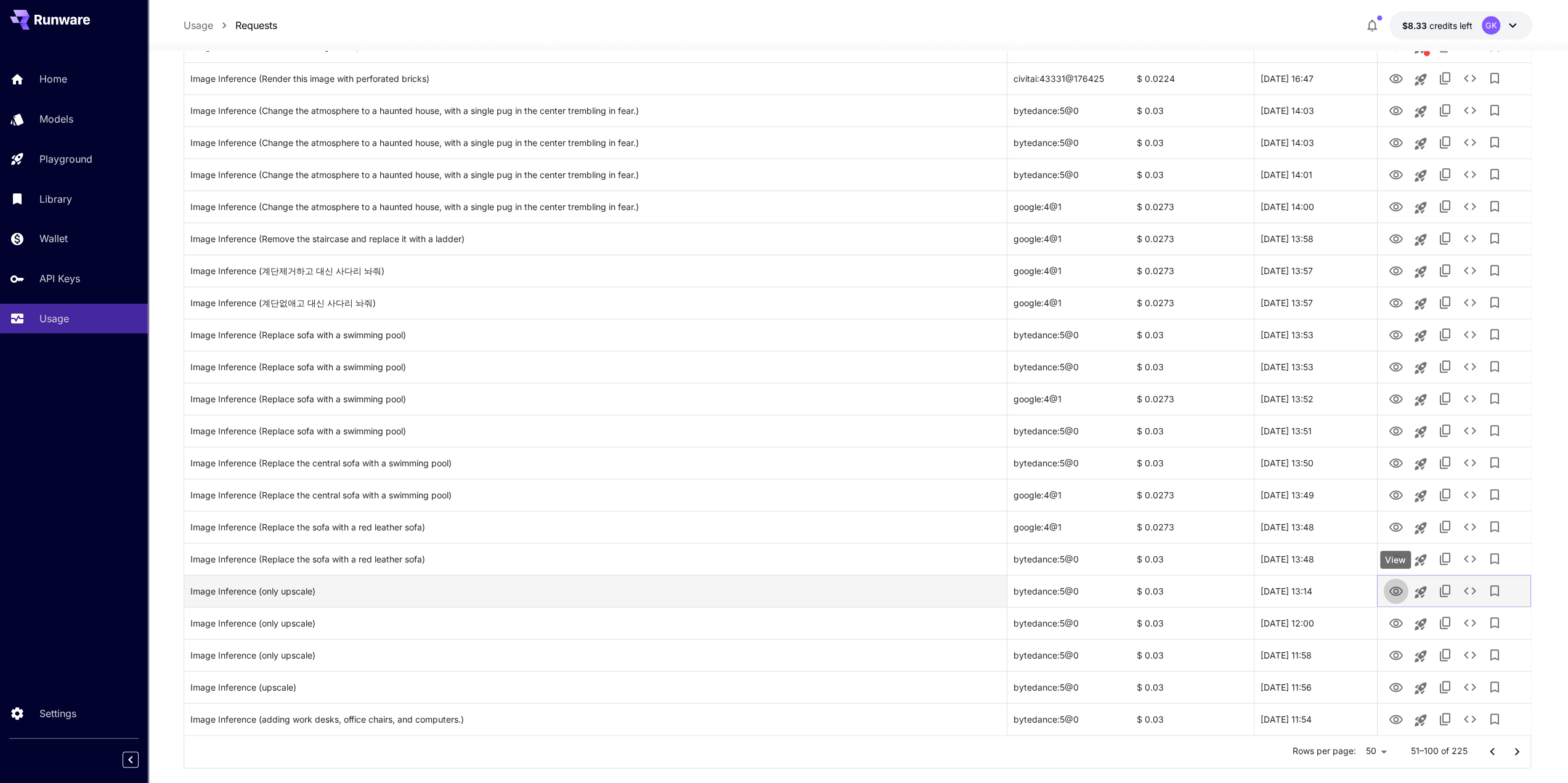
click at [1386, 595] on button "View" at bounding box center [1395, 590] width 25 height 25
click at [1392, 595] on icon "View" at bounding box center [1395, 591] width 15 height 15
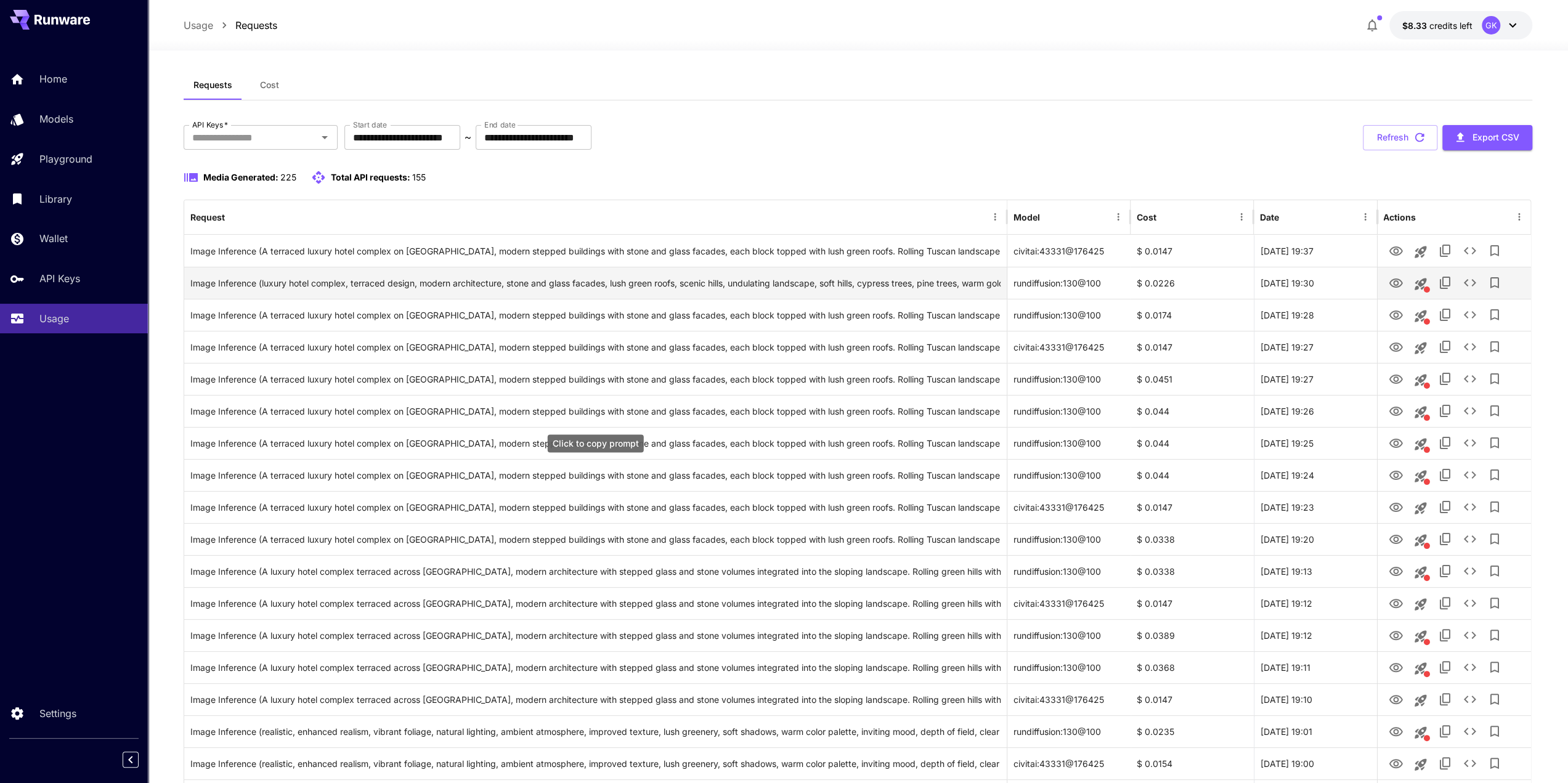
scroll to position [0, 0]
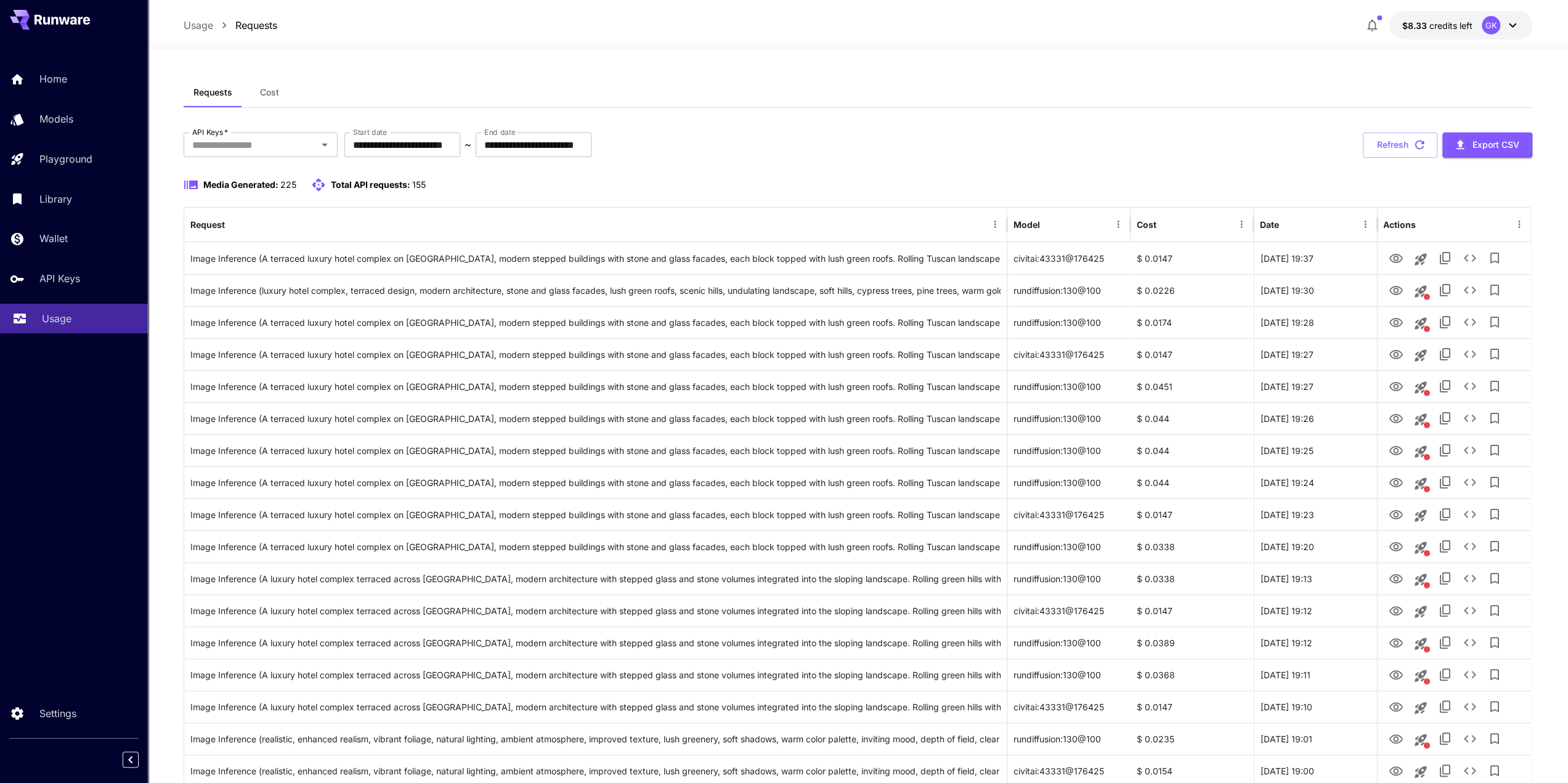
click at [83, 329] on link "Usage" at bounding box center [74, 319] width 148 height 30
click at [82, 288] on link "API Keys" at bounding box center [74, 278] width 148 height 30
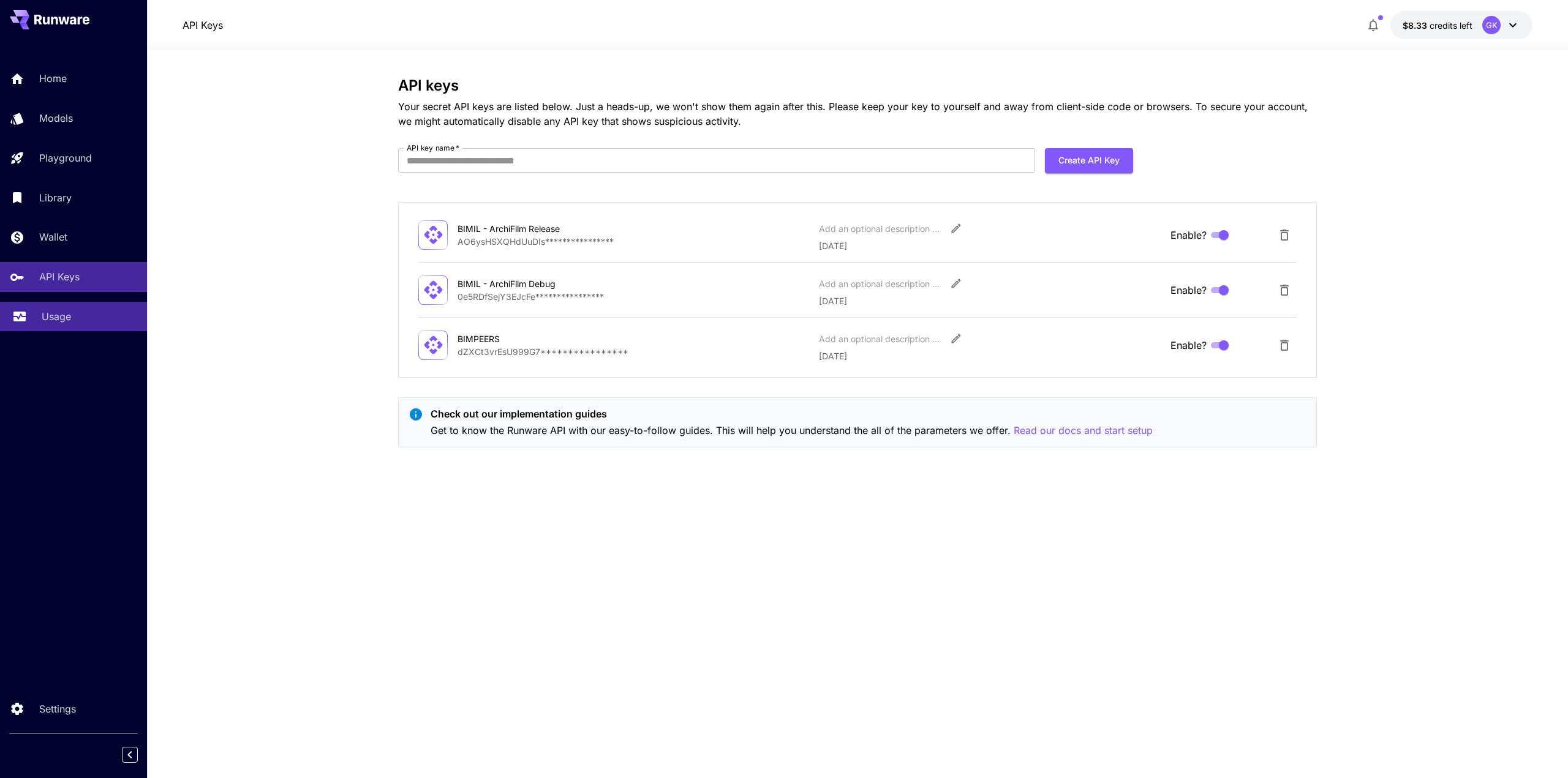
click at [95, 313] on div "Usage" at bounding box center [89, 316] width 96 height 15
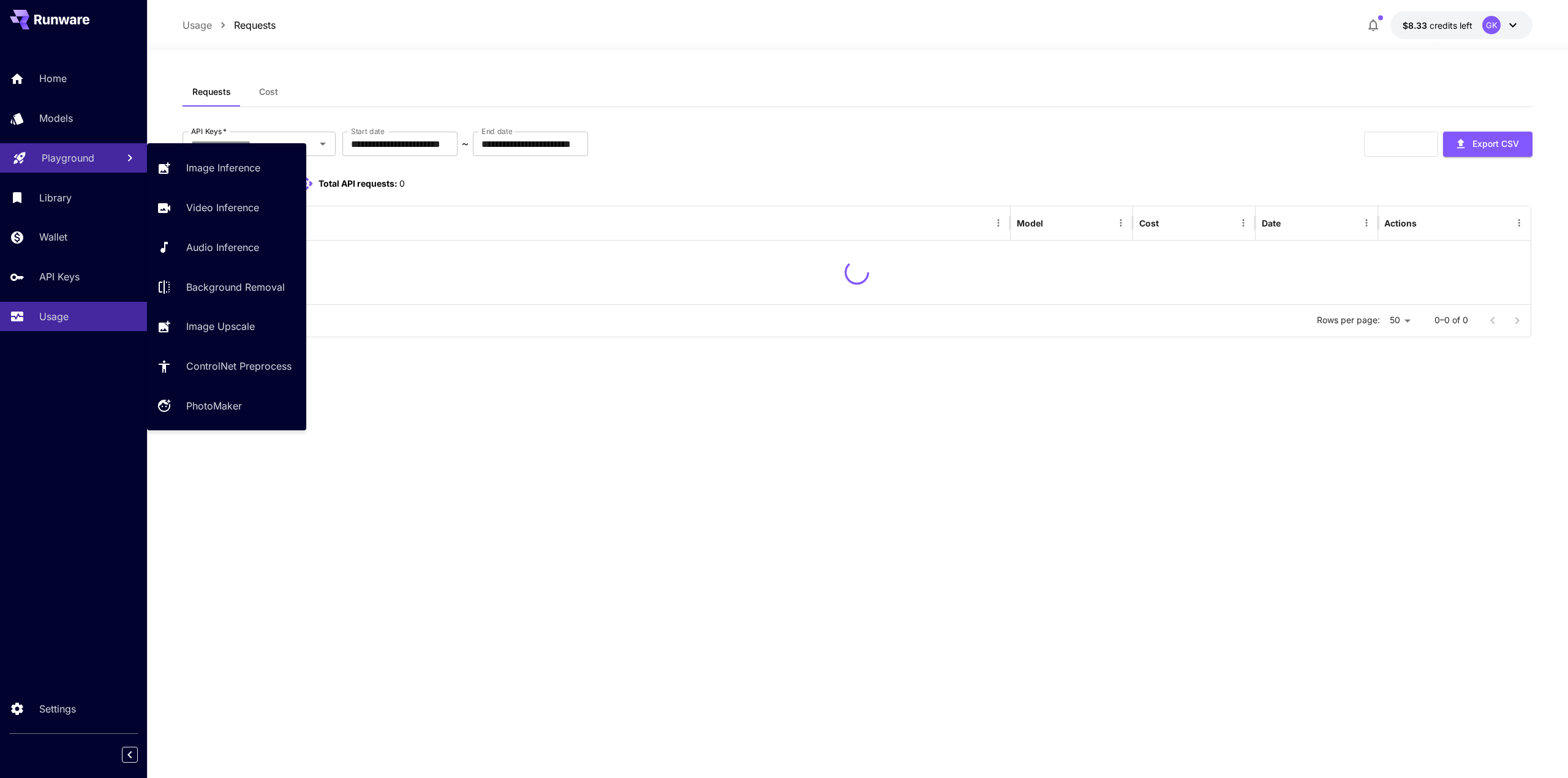
click at [112, 145] on link "Playground" at bounding box center [73, 158] width 147 height 30
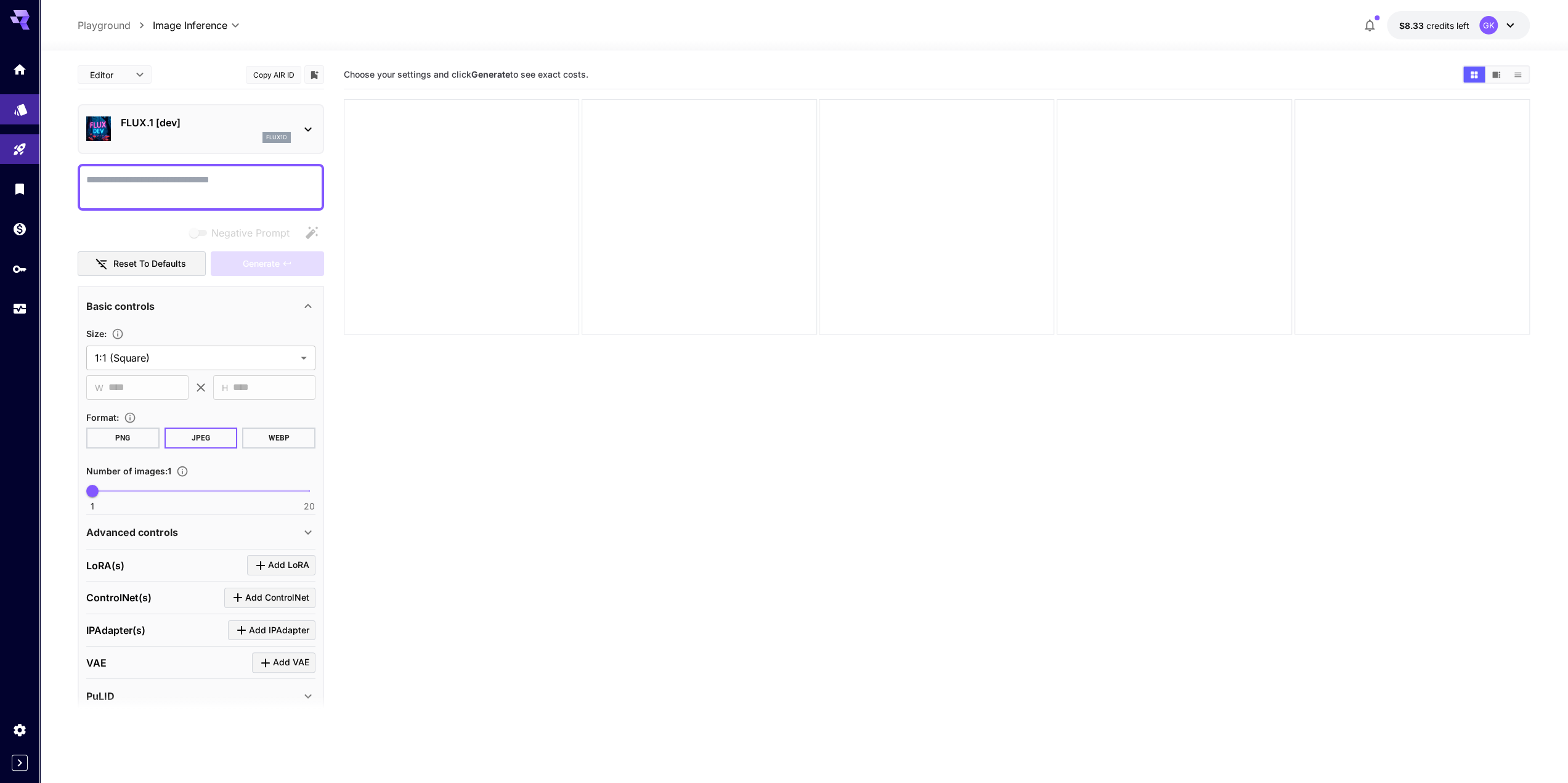
click at [35, 102] on link at bounding box center [20, 109] width 39 height 30
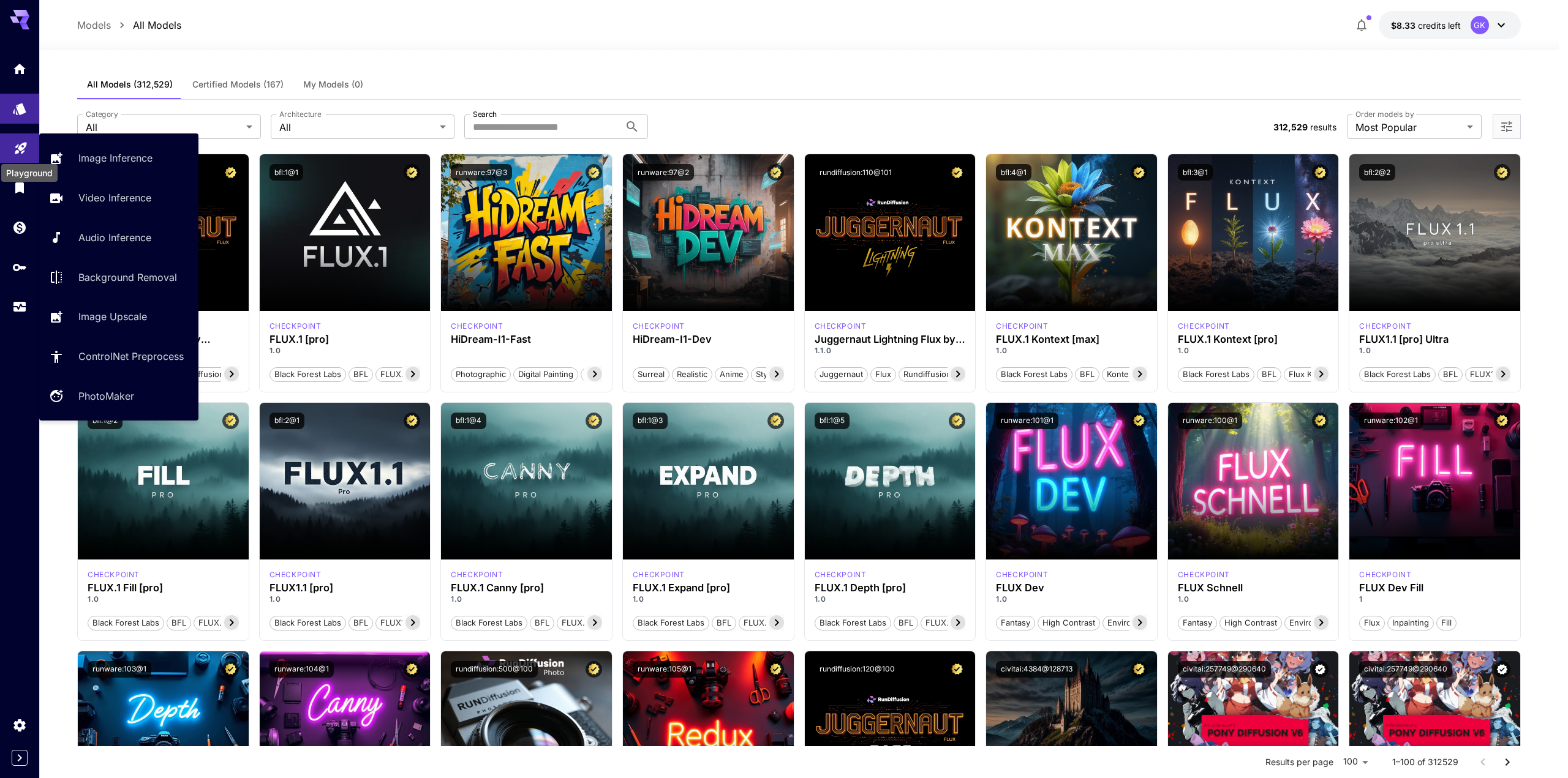
click at [16, 150] on icon "Playground" at bounding box center [21, 145] width 12 height 12
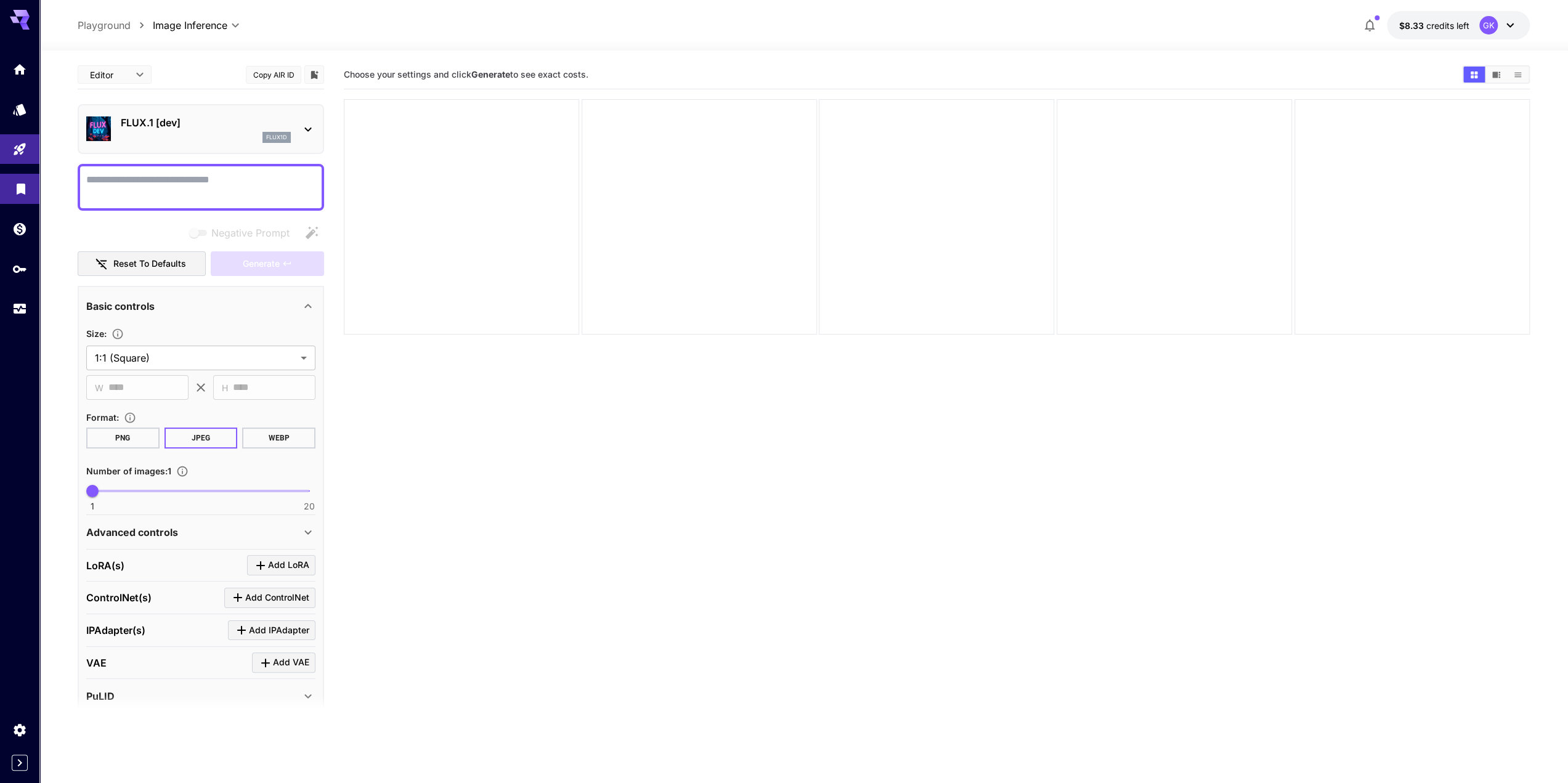
click at [21, 195] on body "**********" at bounding box center [784, 440] width 1568 height 880
click at [18, 188] on icon "Library" at bounding box center [20, 186] width 8 height 11
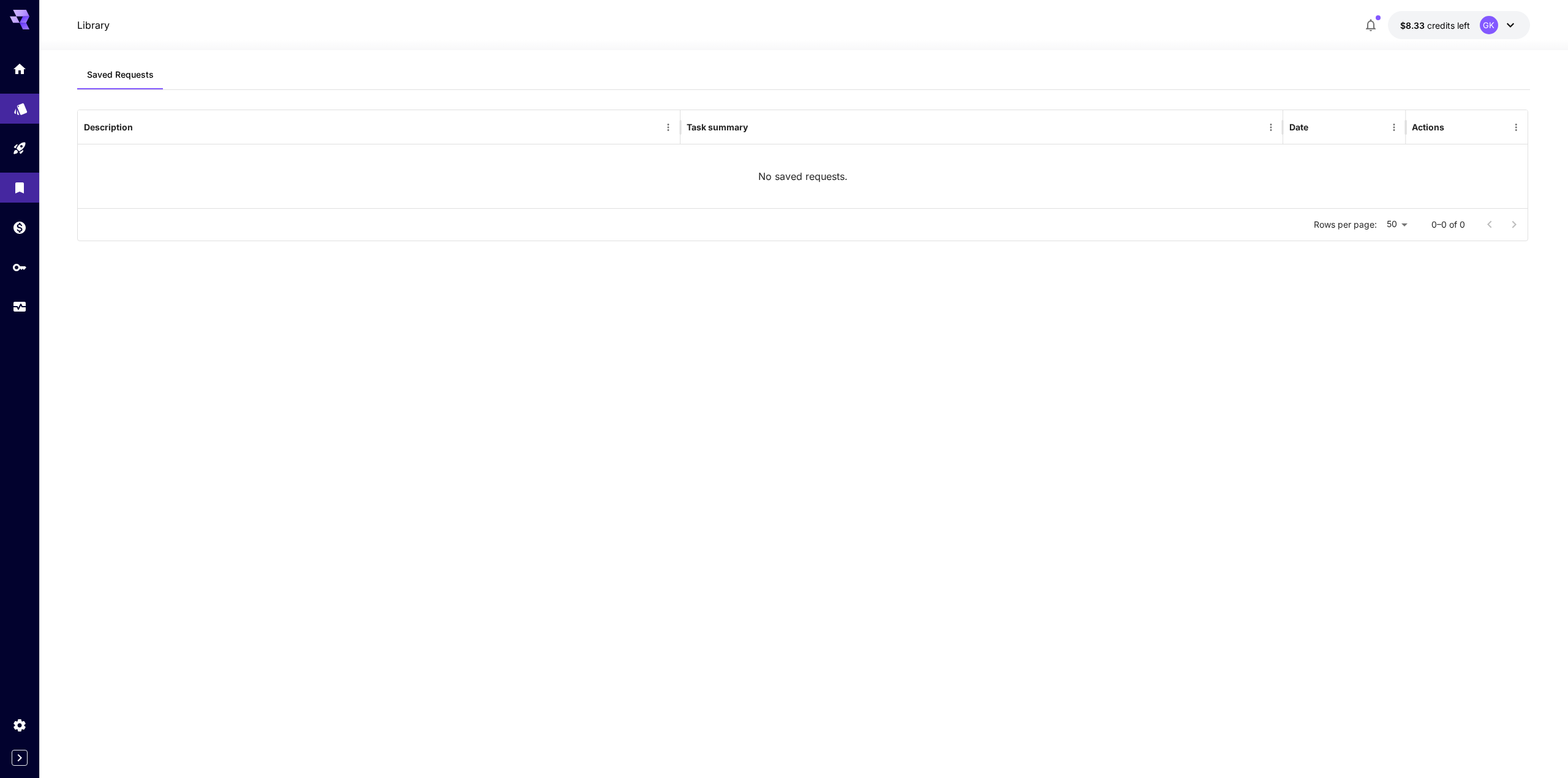
click at [28, 108] on link at bounding box center [19, 108] width 39 height 30
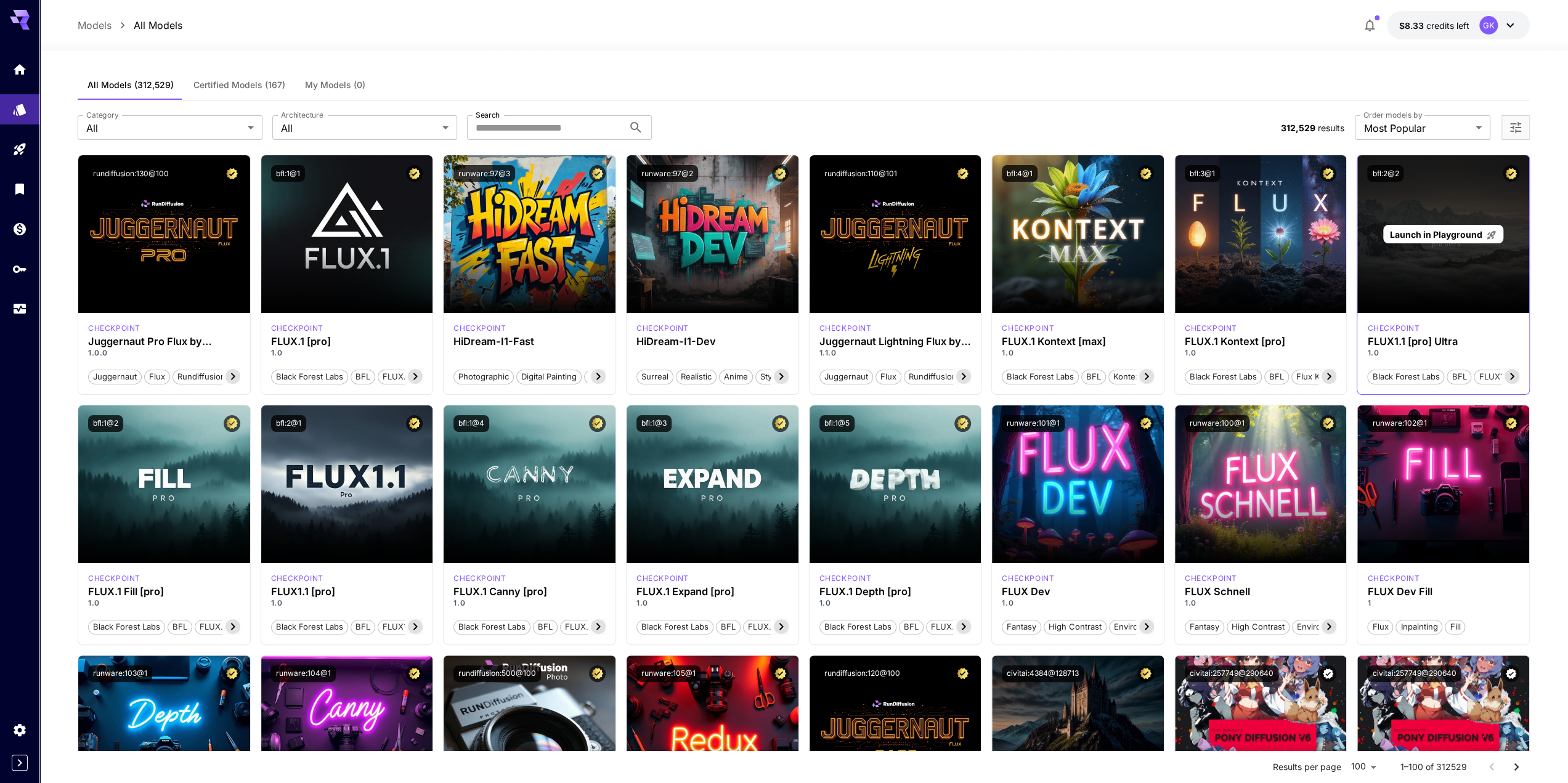
click at [1434, 233] on span "Launch in Playground" at bounding box center [1435, 235] width 92 height 10
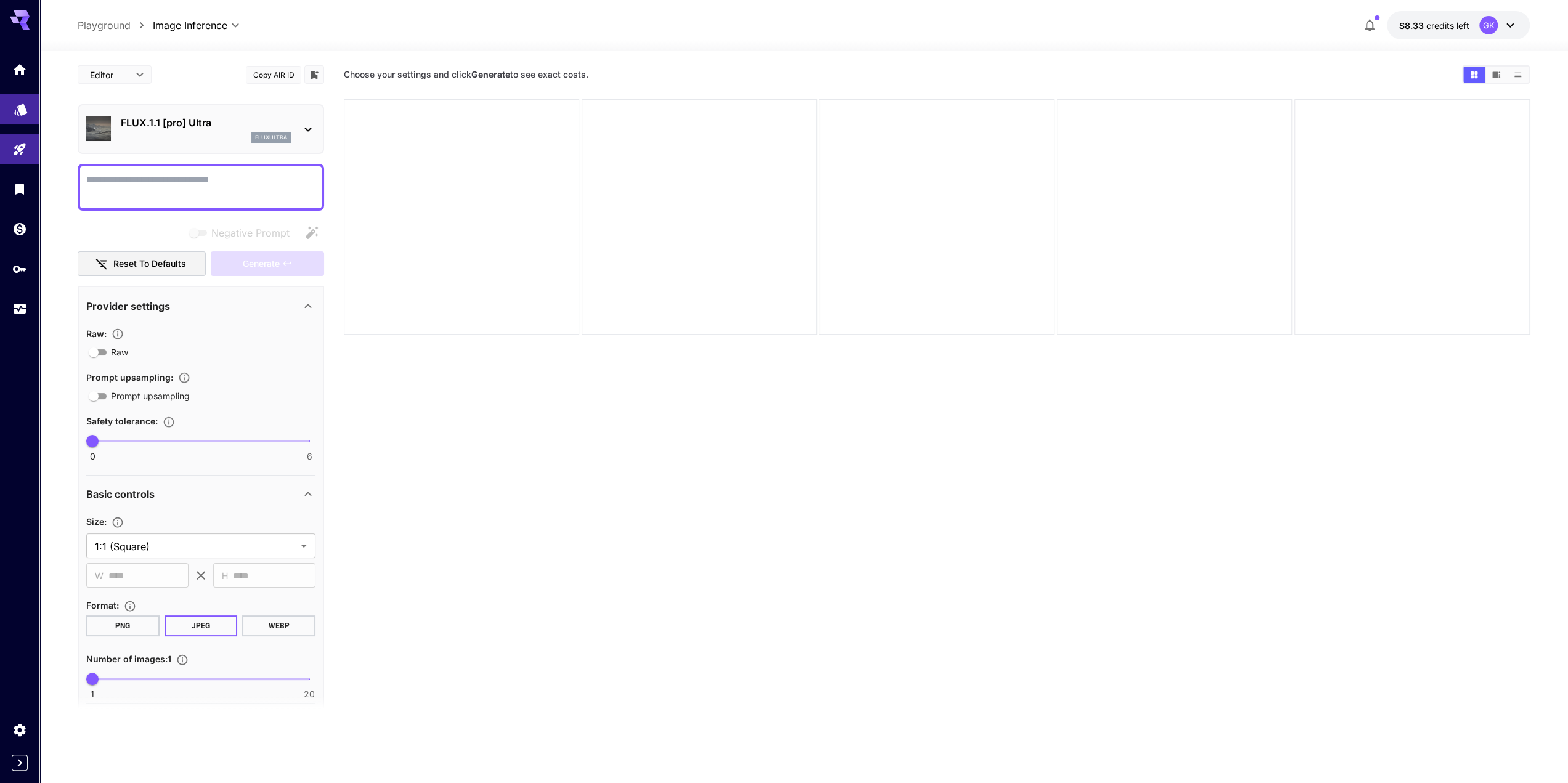
click at [21, 113] on icon "Models" at bounding box center [21, 106] width 15 height 15
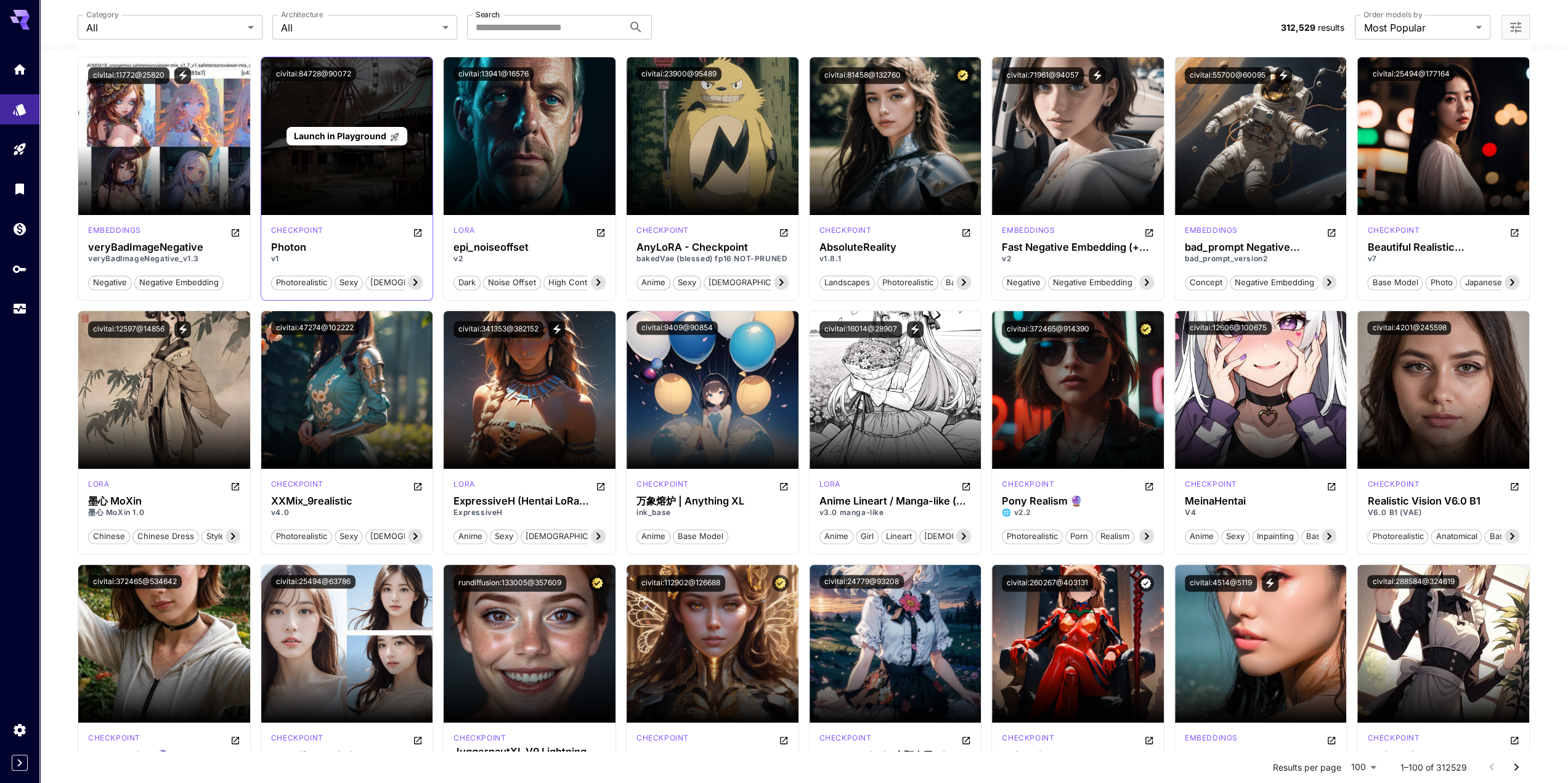
scroll to position [1663, 0]
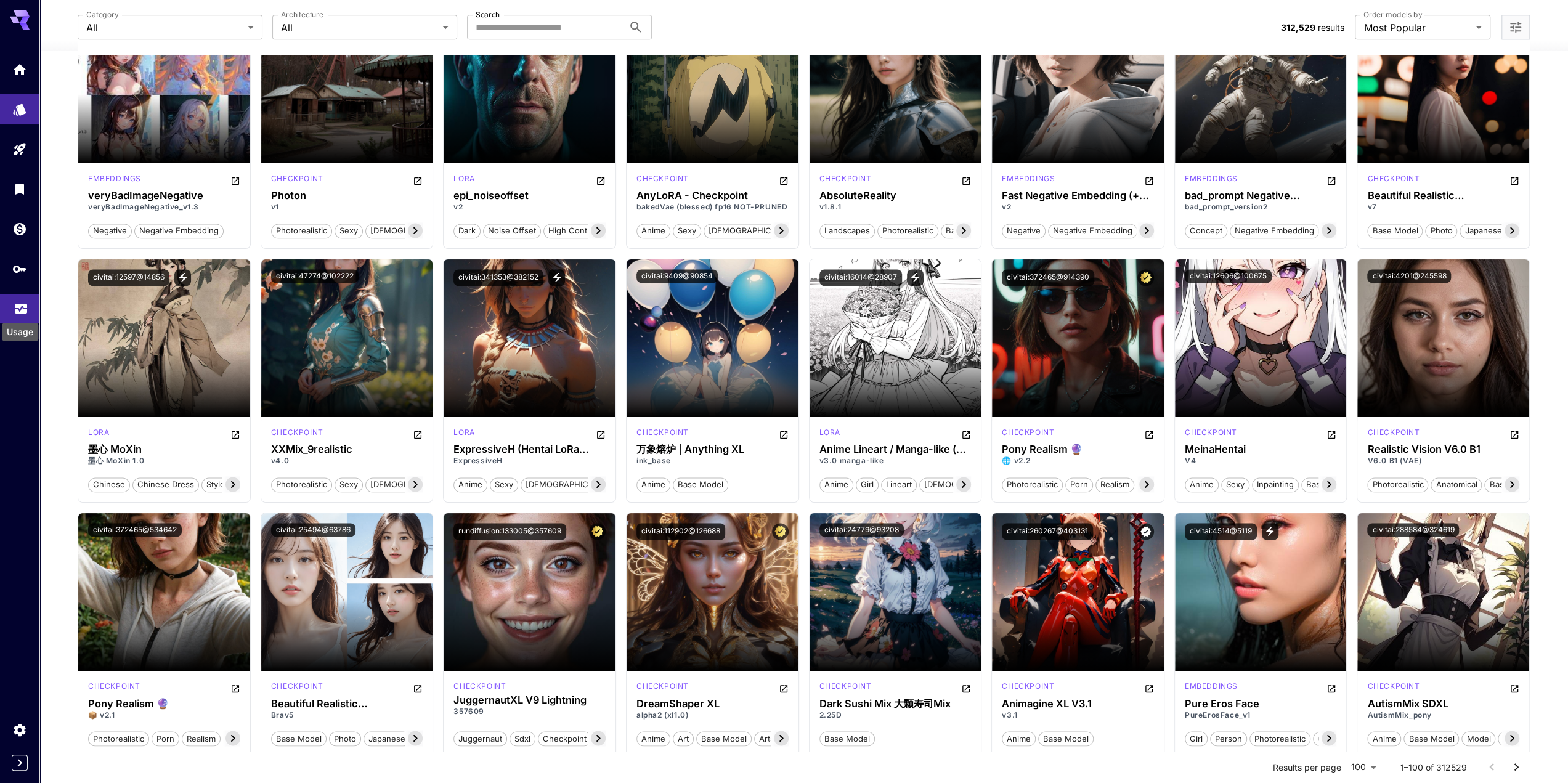
click at [24, 305] on icon "Usage" at bounding box center [21, 303] width 12 height 6
